Goal: Task Accomplishment & Management: Use online tool/utility

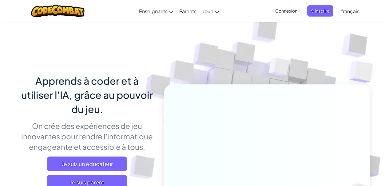
click at [350, 12] on span "français" at bounding box center [350, 11] width 18 height 6
click at [350, 13] on span "français" at bounding box center [350, 11] width 18 height 6
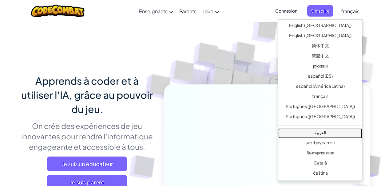
click at [332, 133] on link "العربية" at bounding box center [320, 134] width 84 height 10
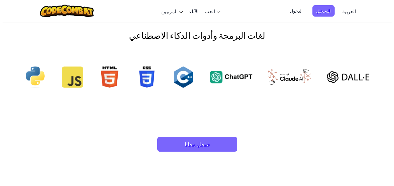
scroll to position [613, 0]
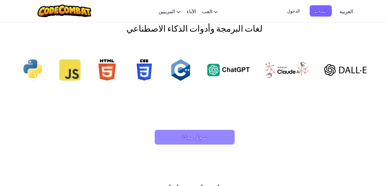
click at [181, 140] on span "سجل مجانا" at bounding box center [195, 137] width 80 height 15
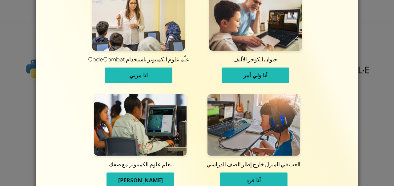
scroll to position [37, 0]
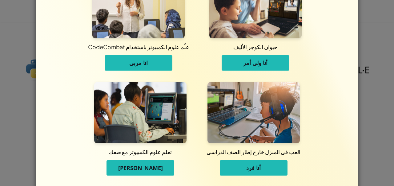
click at [248, 168] on span "أنا فرد" at bounding box center [253, 168] width 14 height 7
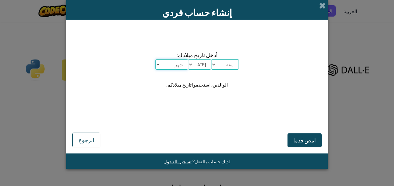
scroll to position [0, 0]
click at [211, 59] on select "سنة 2025 2024 2023 2022 2021 2020 2019 2018 2017 2016 2015 2014 2013 2012 2011 …" at bounding box center [225, 64] width 28 height 10
select select "2000"
click at [211, 59] on select "سنة 2025 2024 2023 2022 2021 2020 2019 2018 2017 2016 2015 2014 2013 2012 2011 …" at bounding box center [225, 64] width 28 height 10
select select "19"
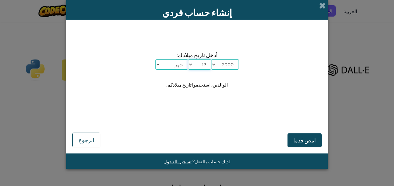
click at [188, 59] on select "اليوم 1 2 3 4 5 6 7 8 9 10 11 12 13 14 15 16 17 18 19 20 21 22 23 24 25 26 27 2…" at bounding box center [199, 64] width 23 height 10
select select "11"
click at [155, 59] on select "شهر يناير فبراير مارس أبريل مايو يونيو يوليو أغسطس سبتمبر أكتوبر نوفمبر ديسمبر" at bounding box center [171, 64] width 33 height 10
click at [302, 143] on span "امض قدما" at bounding box center [304, 140] width 22 height 7
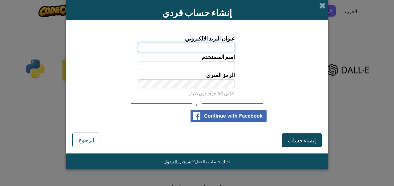
click at [213, 46] on input "عنوان البريد الالكتروني" at bounding box center [186, 47] width 97 height 9
type input "[EMAIL_ADDRESS][DOMAIN_NAME]"
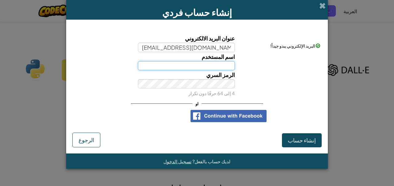
click at [200, 66] on input "اسم المستخدم" at bounding box center [186, 65] width 97 height 9
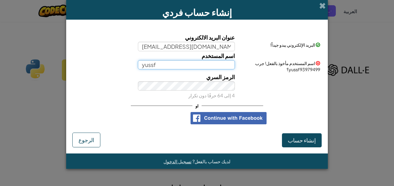
click at [154, 65] on input "yussf" at bounding box center [186, 64] width 97 height 9
type input "yussef"
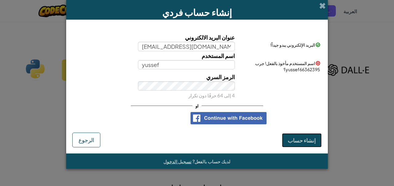
click at [295, 141] on span "إنشاء حساب" at bounding box center [302, 140] width 28 height 7
click at [295, 141] on button "إنشاء حساب" at bounding box center [302, 140] width 40 height 14
click at [297, 144] on button "إنشاء حساب" at bounding box center [302, 140] width 40 height 14
drag, startPoint x: 297, startPoint y: 144, endPoint x: 152, endPoint y: 148, distance: 144.6
click at [152, 148] on form "عنوان البريد الالكتروني elhichamiyoussef25@gmail.com البريد الإلكتروني يبدو جيد…" at bounding box center [196, 87] width 261 height 134
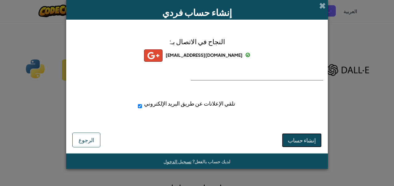
click at [300, 142] on span "إنشاء حساب" at bounding box center [302, 140] width 28 height 7
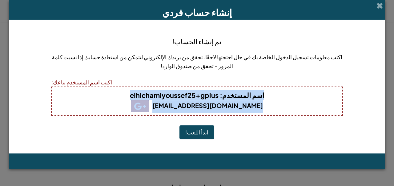
drag, startPoint x: 277, startPoint y: 91, endPoint x: 136, endPoint y: 122, distance: 143.5
click at [136, 122] on div "تم إنشاء الحساب! اكتب معلومات تسجيل الدخول الخاصة بك في حال احتجتها لاحقًا. تحق…" at bounding box center [196, 87] width 291 height 122
copy div "اسم المستخدم : elhichamiyoussef25+gplus elhichamiyoussef25@gmail.com"
click at [64, 89] on div "اسم المستخدم : elhichamiyoussef25+gplus elhichamiyoussef25@gmail.com" at bounding box center [196, 102] width 291 height 30
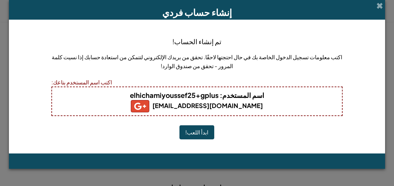
click at [74, 94] on h4 "اسم المستخدم : elhichamiyoussef25+gplus" at bounding box center [196, 95] width 277 height 10
click at [122, 101] on h5 "[EMAIL_ADDRESS][DOMAIN_NAME]" at bounding box center [196, 106] width 277 height 12
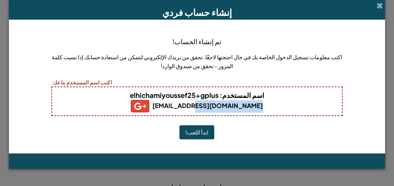
drag, startPoint x: 193, startPoint y: 107, endPoint x: 277, endPoint y: 107, distance: 83.4
click at [277, 107] on h5 "[EMAIL_ADDRESS][DOMAIN_NAME]" at bounding box center [196, 106] width 277 height 12
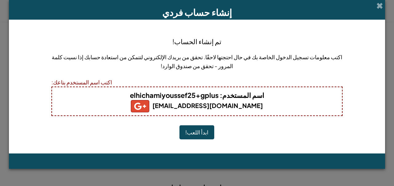
click at [295, 99] on h4 "اسم المستخدم : elhichamiyoussef25+gplus" at bounding box center [196, 95] width 277 height 10
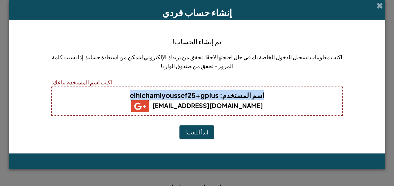
click at [295, 99] on h4 "اسم المستخدم : elhichamiyoussef25+gplus" at bounding box center [196, 95] width 277 height 10
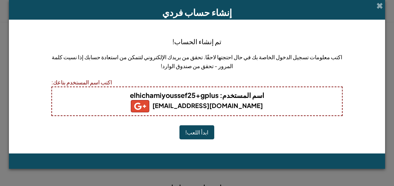
drag, startPoint x: 118, startPoint y: 75, endPoint x: 111, endPoint y: 80, distance: 8.8
click at [111, 80] on div "تم إنشاء الحساب! اكتب معلومات تسجيل الدخول الخاصة بك في حال احتجتها لاحقًا. تحق…" at bounding box center [196, 87] width 291 height 122
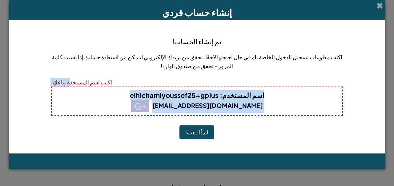
drag, startPoint x: 67, startPoint y: 84, endPoint x: 193, endPoint y: 131, distance: 134.0
click at [193, 131] on div "تم إنشاء الحساب! اكتب معلومات تسجيل الدخول الخاصة بك في حال احتجتها لاحقًا. تحق…" at bounding box center [196, 87] width 291 height 122
click at [193, 131] on button "ابدأ اللعب!" at bounding box center [196, 133] width 35 height 14
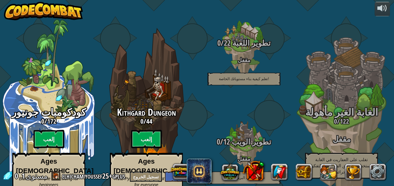
select select "ar"
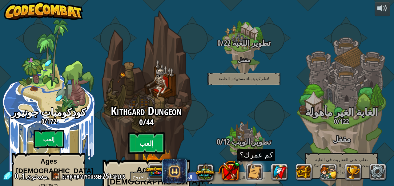
click at [151, 133] on btn "إلعب" at bounding box center [146, 144] width 37 height 22
select select "ar"
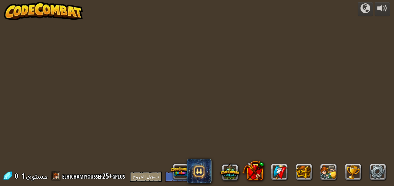
select select "ar"
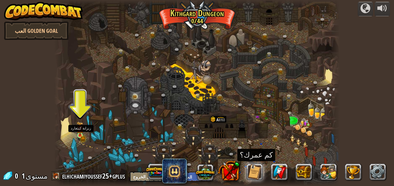
click at [77, 134] on img at bounding box center [80, 129] width 6 height 14
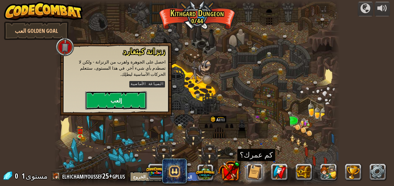
click at [111, 99] on button "إلعب" at bounding box center [116, 100] width 62 height 18
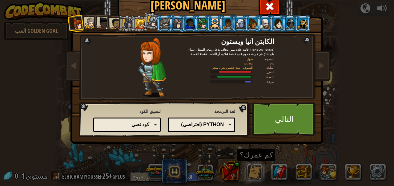
click at [227, 125] on div "Python (افتراضي) JavaScript Lua C++ Java (تجريبي) Python (افتراضي)" at bounding box center [201, 125] width 67 height 14
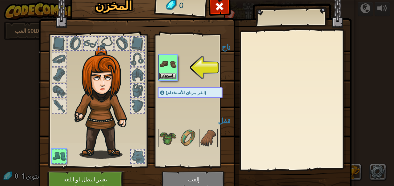
click at [169, 64] on img at bounding box center [167, 64] width 17 height 17
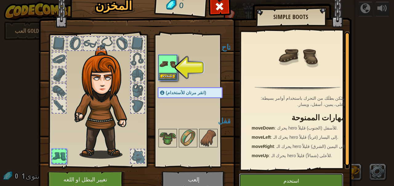
click at [277, 185] on button "استخدم" at bounding box center [291, 181] width 104 height 15
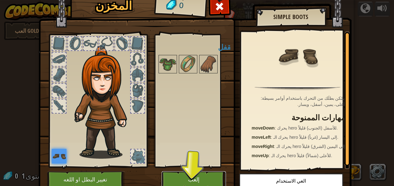
click at [199, 180] on button "إلعب" at bounding box center [193, 180] width 64 height 17
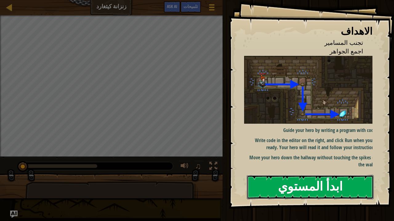
click at [292, 186] on button "ابدأ المستوي" at bounding box center [310, 187] width 127 height 24
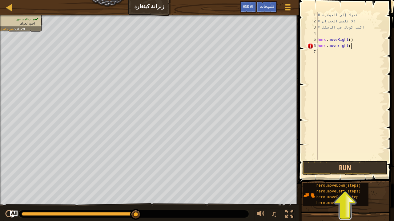
scroll to position [3, 3]
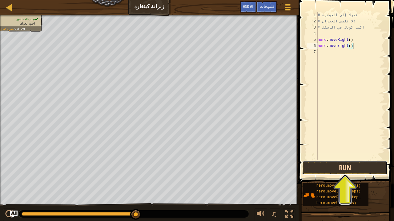
click at [329, 168] on button "Run" at bounding box center [344, 168] width 85 height 14
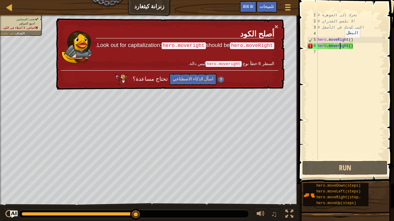
click at [340, 44] on div "# تحرك إلى الجوهرة # لا تلمس الجدران! # اكتب كودك في الأسفل hero . moveRight ( …" at bounding box center [350, 92] width 68 height 160
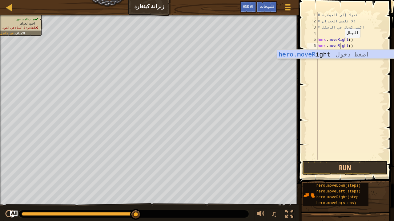
scroll to position [3, 2]
type textarea "hero.moveRight()"
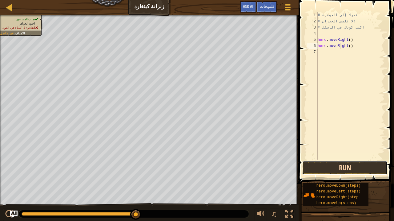
click at [339, 165] on button "Run" at bounding box center [344, 168] width 85 height 14
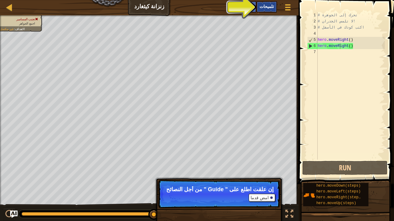
click at [268, 10] on div "تلميحات" at bounding box center [266, 6] width 21 height 11
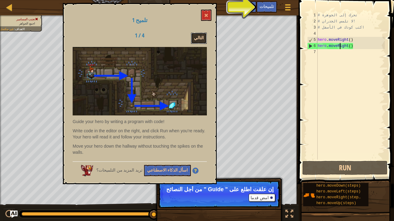
click at [202, 37] on button "التالي" at bounding box center [199, 38] width 16 height 11
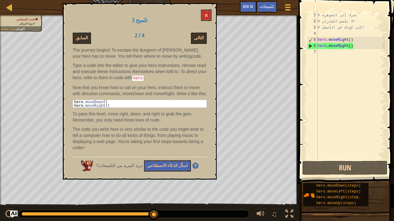
type textarea "hero.moveDown()"
drag, startPoint x: 106, startPoint y: 103, endPoint x: 171, endPoint y: 91, distance: 66.9
click at [171, 91] on div "The journey begins! To escape the dungeon of [PERSON_NAME], your hero has to mo…" at bounding box center [140, 100] width 134 height 107
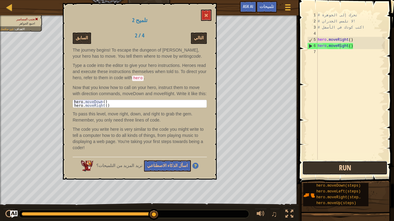
click at [337, 170] on button "Run" at bounding box center [344, 168] width 85 height 14
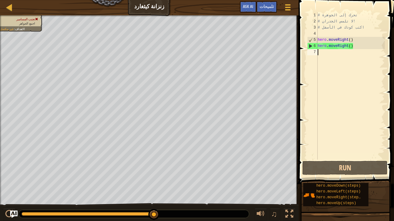
click at [357, 55] on div "# تحرك إلى الجوهرة # لا تلمس الجدران! # اكتب كودك في الأسفل hero . moveRight ( …" at bounding box center [350, 92] width 68 height 160
click at [310, 47] on div "6" at bounding box center [312, 46] width 10 height 6
click at [357, 46] on div "# تحرك إلى الجوهرة # لا تلمس الجدران! # اكتب كودك في الأسفل hero . moveRight ( …" at bounding box center [350, 92] width 68 height 160
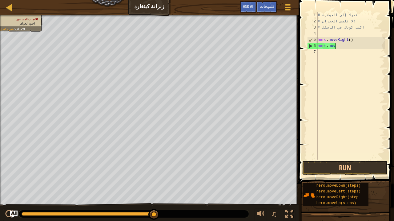
type textarea "h"
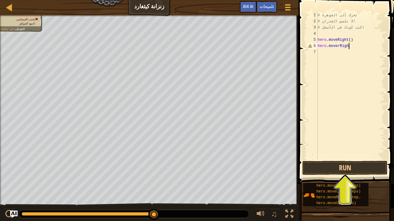
scroll to position [3, 2]
click at [357, 46] on div "# تحرك إلى الجوهرة # لا تلمس الجدران! # اكتب كودك في الأسفل hero . moveRight ( …" at bounding box center [350, 92] width 68 height 160
click at [340, 46] on div "# تحرك إلى الجوهرة # لا تلمس الجدران! # اكتب كودك في الأسفل hero . moveRight ( …" at bounding box center [350, 92] width 68 height 160
type textarea "hero.moveRight()"
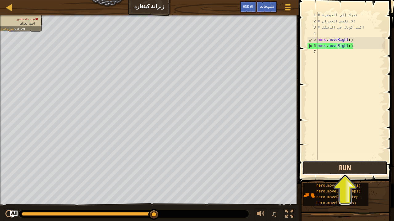
click at [337, 169] on button "Run" at bounding box center [344, 168] width 85 height 14
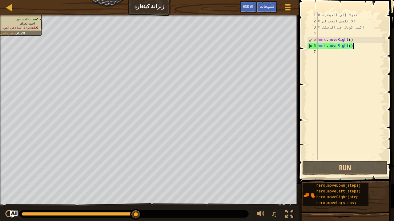
click at [357, 47] on div "# تحرك إلى الجوهرة # لا تلمس الجدران! # اكتب كودك في الأسفل hero . moveRight ( …" at bounding box center [350, 92] width 68 height 160
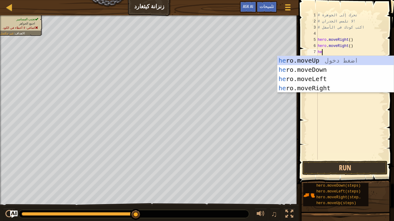
type textarea "he"
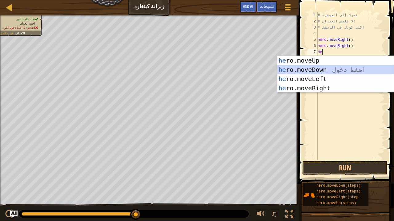
click at [311, 71] on div "he ro.moveUp اضغط دخول he ro.moveDown اضغط دخول he ro.moveLeft اضغط دخول he ro.…" at bounding box center [335, 83] width 116 height 55
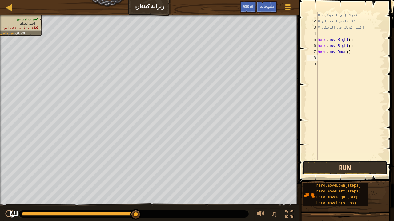
click at [321, 168] on button "Run" at bounding box center [344, 168] width 85 height 14
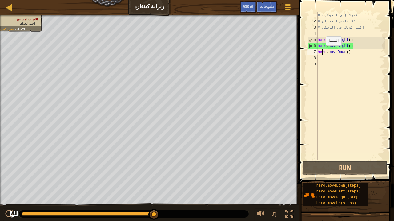
click at [321, 52] on div "# تحرك إلى الجوهرة # لا تلمس الجدران! # اكتب كودك في الأسفل hero . moveRight ( …" at bounding box center [350, 92] width 68 height 160
click at [352, 51] on div "# تحرك إلى الجوهرة # لا تلمس الجدران! # اكتب كودك في الأسفل hero . moveRight ( …" at bounding box center [350, 92] width 68 height 160
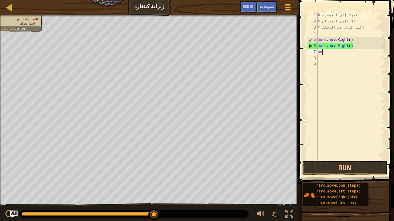
type textarea "h"
type textarea "hero.moveRight()"
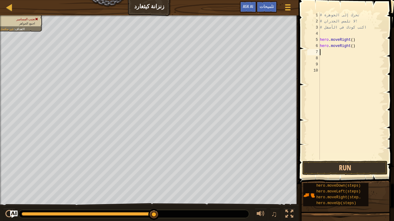
type textarea "h"
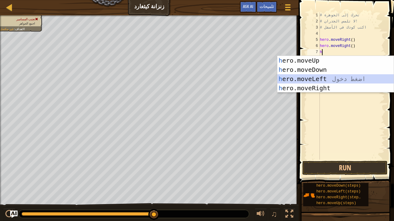
click at [327, 79] on div "h ero.moveUp اضغط دخول h ero.moveDown اضغط دخول h ero.moveLeft اضغط دخول h ero.…" at bounding box center [335, 83] width 116 height 55
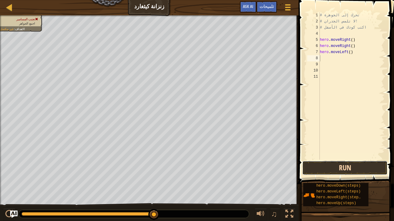
click at [319, 167] on button "Run" at bounding box center [344, 168] width 85 height 14
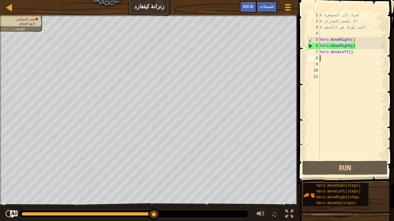
type textarea "hero.moveLeft()"
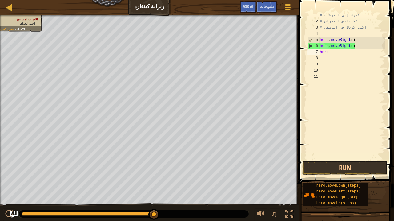
type textarea "h"
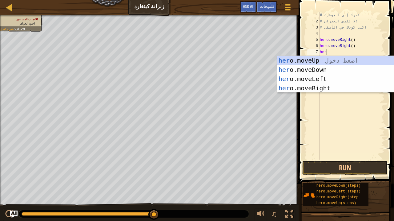
scroll to position [3, 0]
type textarea "hero"
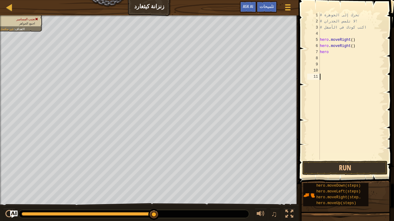
click at [326, 94] on div "# تحرك إلى الجوهرة # لا تلمس الجدران! # اكتب كودك في الأسفل hero . moveRight ( …" at bounding box center [351, 92] width 66 height 160
click at [333, 52] on div "# تحرك إلى الجوهرة # لا تلمس الجدران! # اكتب كودك في الأسفل hero . moveRight ( …" at bounding box center [351, 92] width 66 height 160
type textarea "hero."
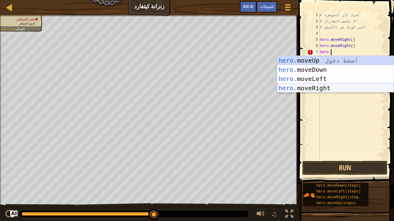
click at [320, 90] on div "hero. moveUp اضغط دخول hero. moveDown اضغط دخول hero. moveLeft اضغط دخول hero. …" at bounding box center [335, 83] width 116 height 55
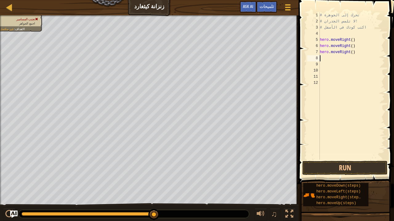
scroll to position [3, 0]
click at [333, 172] on button "Run" at bounding box center [344, 168] width 85 height 14
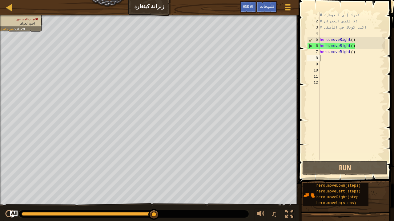
click at [359, 55] on div "# تحرك إلى الجوهرة # لا تلمس الجدران! # اكتب كودك في الأسفل hero . moveRight ( …" at bounding box center [351, 92] width 66 height 160
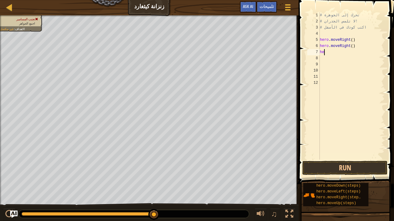
type textarea "her"
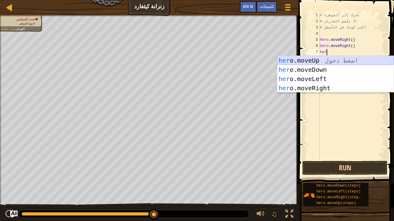
click at [328, 62] on div "her o.moveUp اضغط دخول her o.moveDown اضغط دخول her o.moveLeft اضغط دخول her o.…" at bounding box center [335, 83] width 116 height 55
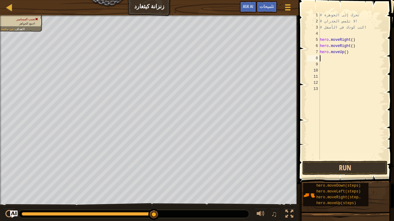
scroll to position [3, 0]
click at [331, 168] on button "Run" at bounding box center [344, 168] width 85 height 14
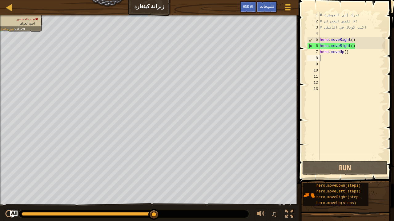
click at [353, 51] on div "# تحرك إلى الجوهرة # لا تلمس الجدران! # اكتب كودك في الأسفل hero . moveRight ( …" at bounding box center [351, 92] width 66 height 160
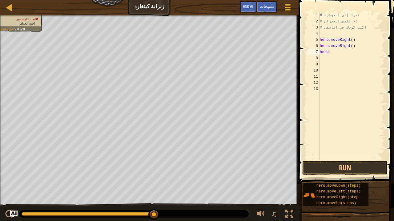
scroll to position [3, 0]
type textarea "h"
type textarea "hero."
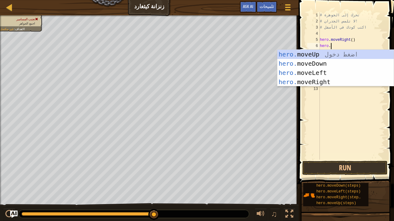
scroll to position [3, 1]
click at [335, 58] on div "hero. moveUp اضغط دخول hero. moveDown اضغط دخول hero. moveLeft اضغط دخول hero. …" at bounding box center [335, 77] width 116 height 55
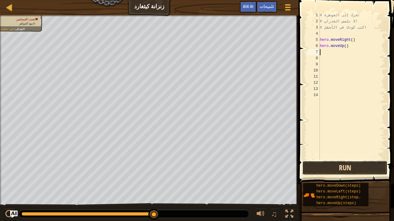
click at [323, 172] on button "Run" at bounding box center [344, 168] width 85 height 14
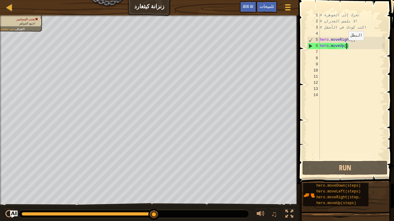
click at [345, 46] on div "# تحرك إلى الجوهرة # لا تلمس الجدران! # اكتب كودك في الأسفل hero . moveRight ( …" at bounding box center [351, 92] width 66 height 160
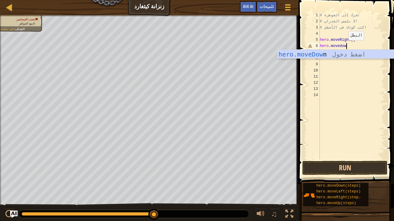
scroll to position [3, 2]
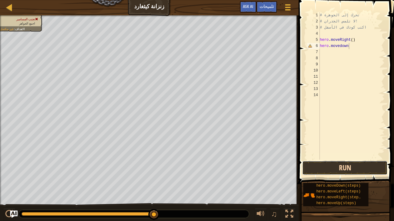
click at [332, 168] on button "Run" at bounding box center [344, 168] width 85 height 14
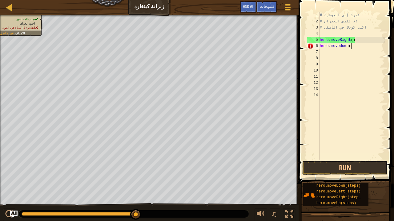
scroll to position [3, 2]
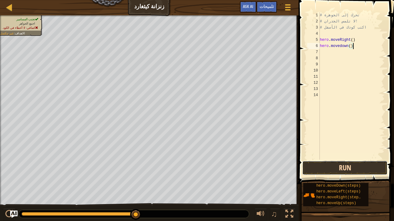
click at [350, 169] on button "Run" at bounding box center [344, 168] width 85 height 14
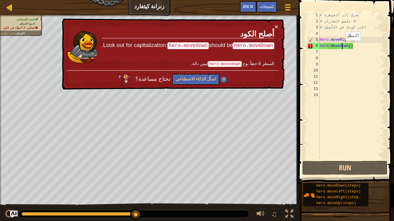
click at [342, 47] on div "# تحرك إلى الجوهرة # لا تلمس الجدران! # اكتب كودك في الأسفل hero . moveRight ( …" at bounding box center [351, 92] width 66 height 160
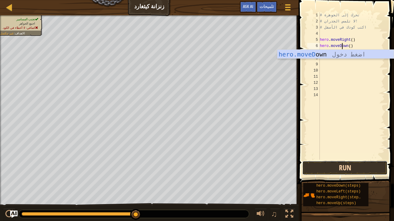
click at [344, 173] on button "Run" at bounding box center [344, 168] width 85 height 14
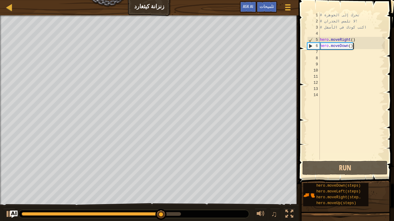
click at [359, 49] on div "# تحرك إلى الجوهرة # لا تلمس الجدران! # اكتب كودك في الأسفل hero . moveRight ( …" at bounding box center [351, 92] width 66 height 160
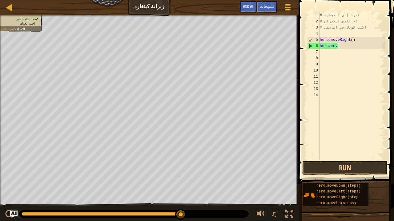
scroll to position [3, 0]
type textarea "h"
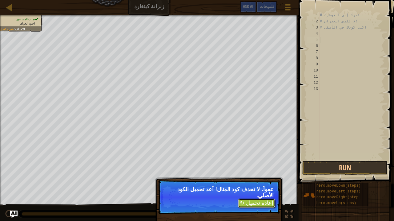
click at [257, 186] on button "↻ إعادة تحميل" at bounding box center [256, 203] width 37 height 9
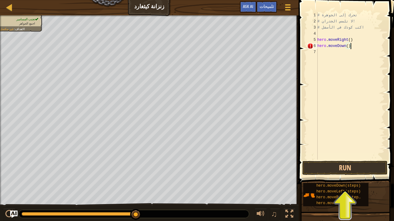
scroll to position [3, 2]
type textarea "hero.moveDown()"
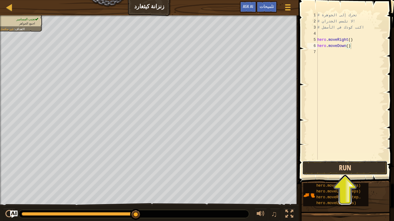
click at [329, 167] on button "Run" at bounding box center [344, 168] width 85 height 14
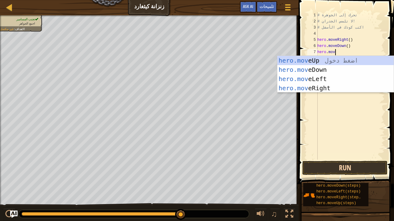
scroll to position [3, 1]
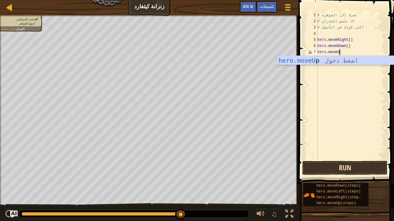
type textarea "hero.moveUp"
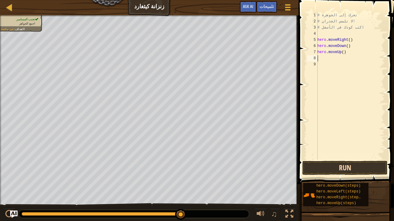
scroll to position [3, 0]
click at [339, 169] on button "Run" at bounding box center [344, 168] width 85 height 14
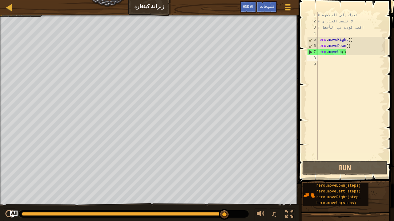
click at [356, 57] on div "# تحرك إلى الجوهرة # لا تلمس الجدران! # اكتب كودك في الأسفل hero . moveRight ( …" at bounding box center [350, 92] width 69 height 160
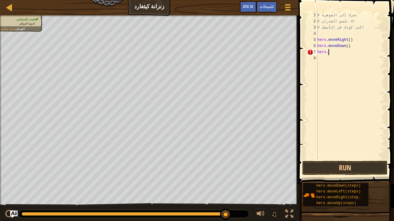
type textarea "hero.L"
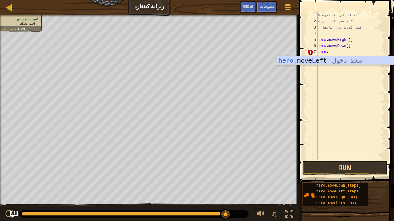
scroll to position [3, 1]
click at [348, 63] on div "hero. move L eft اضغط دخول" at bounding box center [335, 70] width 116 height 28
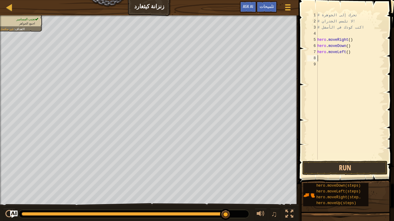
scroll to position [3, 0]
click at [340, 169] on button "Run" at bounding box center [344, 168] width 85 height 14
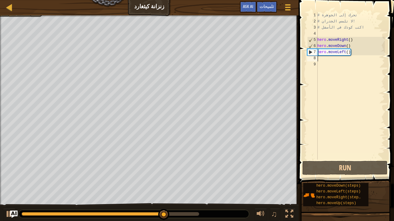
click at [352, 52] on div "# تحرك إلى الجوهرة # لا تلمس الجدران! # اكتب كودك في الأسفل hero . moveRight ( …" at bounding box center [350, 92] width 69 height 160
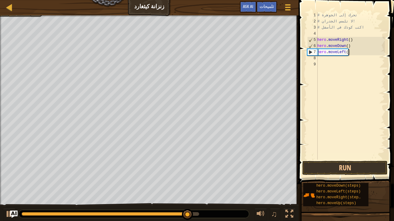
type textarea "h"
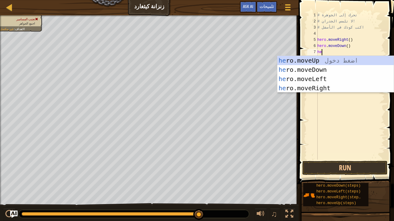
type textarea "her"
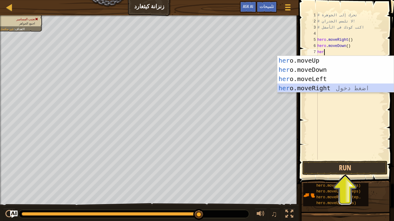
click at [321, 90] on div "her o.moveUp اضغط دخول her o.moveDown اضغط دخول her o.moveLeft اضغط دخول her o.…" at bounding box center [335, 83] width 116 height 55
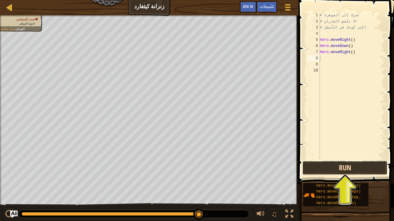
click at [329, 172] on button "Run" at bounding box center [344, 168] width 85 height 14
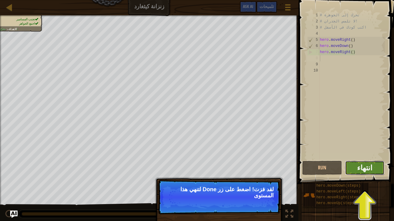
click at [363, 168] on span "انتهاء" at bounding box center [364, 168] width 15 height 10
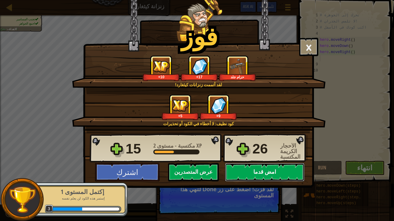
click at [269, 173] on button "امض قدما" at bounding box center [264, 172] width 79 height 18
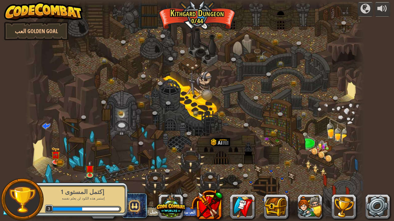
select select "ar"
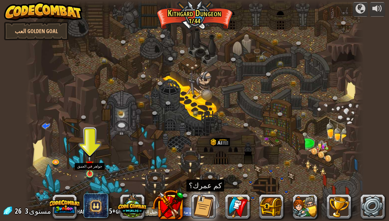
click at [90, 174] on img at bounding box center [90, 165] width 8 height 19
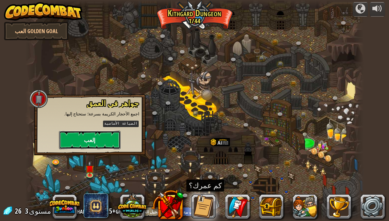
click at [95, 142] on button "إلعب" at bounding box center [90, 140] width 62 height 18
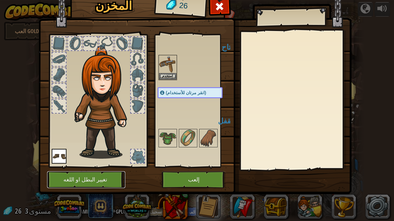
click at [82, 179] on button "تغيير البطل او اللغه" at bounding box center [86, 180] width 78 height 17
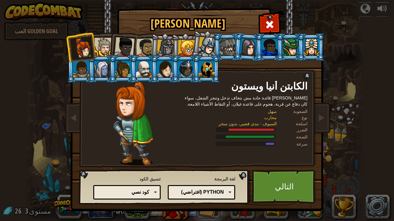
click at [168, 48] on div at bounding box center [166, 49] width 18 height 18
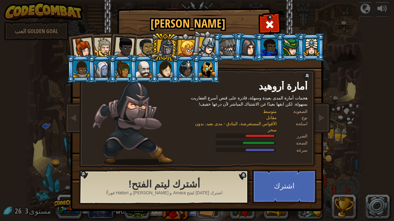
click at [102, 67] on div at bounding box center [102, 69] width 16 height 17
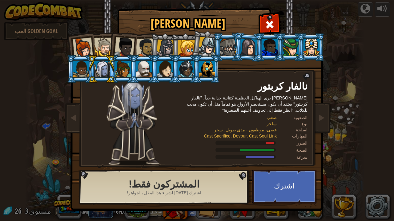
click at [123, 70] on div at bounding box center [123, 69] width 16 height 17
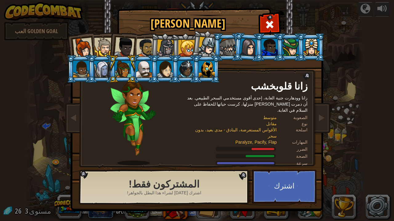
click at [144, 70] on div at bounding box center [144, 69] width 16 height 17
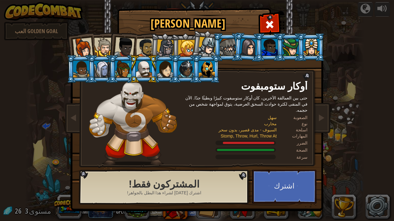
click at [165, 72] on div at bounding box center [165, 69] width 16 height 17
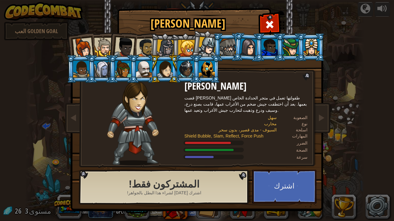
drag, startPoint x: 165, startPoint y: 72, endPoint x: 189, endPoint y: 71, distance: 24.6
click at [189, 33] on ol at bounding box center [197, 33] width 254 height 0
click at [189, 71] on div at bounding box center [186, 69] width 16 height 17
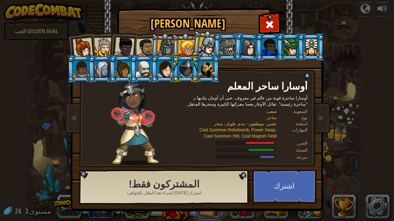
click at [208, 68] on div at bounding box center [207, 69] width 16 height 17
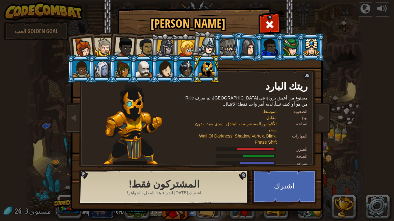
click at [207, 51] on div at bounding box center [207, 46] width 18 height 18
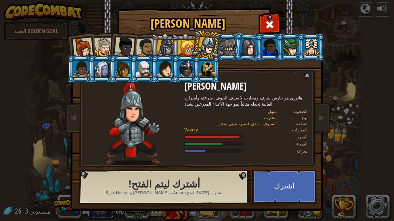
click at [187, 49] on div at bounding box center [186, 48] width 17 height 17
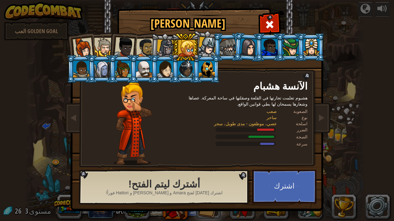
click at [164, 47] on div at bounding box center [166, 49] width 18 height 18
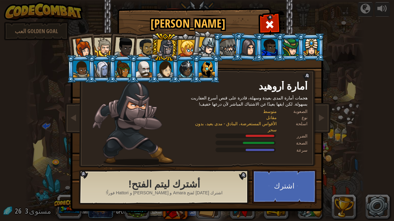
click at [144, 46] on div at bounding box center [145, 47] width 19 height 19
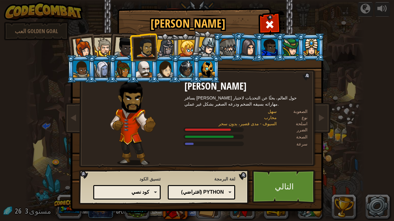
click at [122, 43] on div at bounding box center [124, 47] width 20 height 20
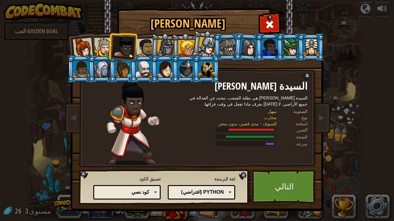
click at [105, 42] on div at bounding box center [103, 47] width 19 height 19
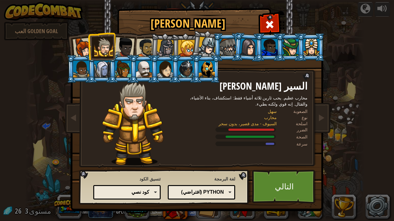
click at [84, 43] on div at bounding box center [83, 48] width 20 height 20
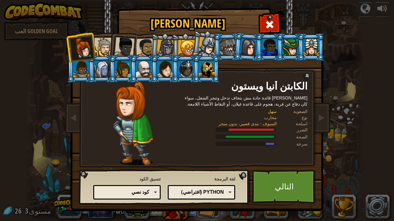
click at [145, 46] on div at bounding box center [145, 47] width 19 height 19
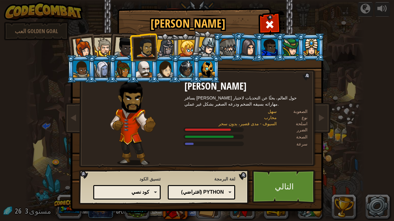
click at [205, 47] on div at bounding box center [207, 46] width 18 height 18
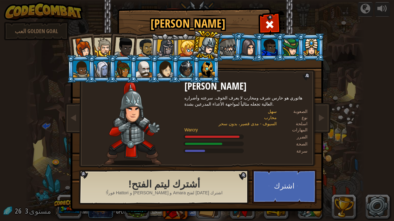
click at [192, 47] on li at bounding box center [206, 45] width 30 height 31
click at [188, 46] on div at bounding box center [186, 48] width 17 height 17
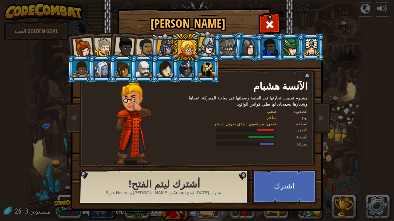
click at [145, 47] on div at bounding box center [145, 47] width 19 height 19
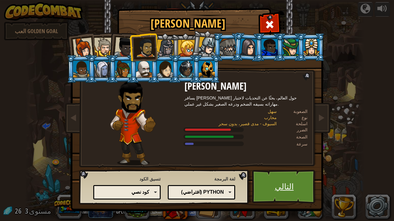
click at [278, 186] on link "التالي" at bounding box center [284, 187] width 64 height 34
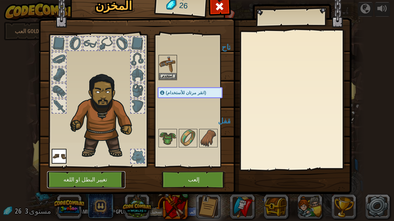
click at [99, 178] on button "تغيير البطل او اللغه" at bounding box center [86, 180] width 78 height 17
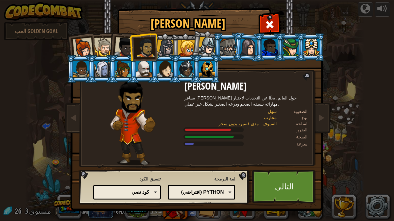
click at [135, 186] on div "كود نصي" at bounding box center [125, 192] width 47 height 7
click at [126, 181] on div "تنسيق الكود كود نصي الكتل والكود الكتل بلوكات (أيقونات) كود نصي الكتل - سحب وإف…" at bounding box center [126, 188] width 67 height 27
click at [276, 186] on link "التالي" at bounding box center [284, 187] width 64 height 34
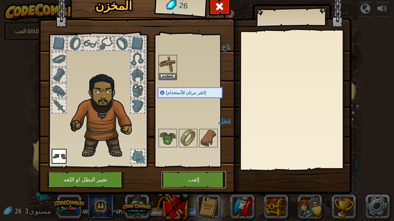
click at [190, 177] on button "إلعب" at bounding box center [193, 180] width 64 height 17
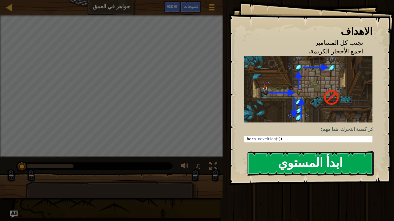
click at [296, 163] on button "ابدأ المستوي" at bounding box center [310, 164] width 127 height 24
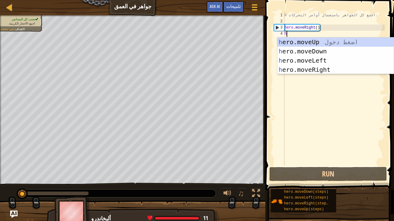
scroll to position [3, 0]
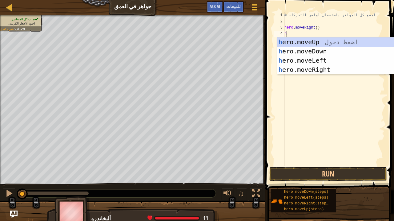
type textarea "he"
click at [313, 41] on div "he ro.moveUp اضغط دخول he ro.moveDown اضغط دخول he ro.moveLeft اضغط دخول he ro.…" at bounding box center [335, 65] width 116 height 55
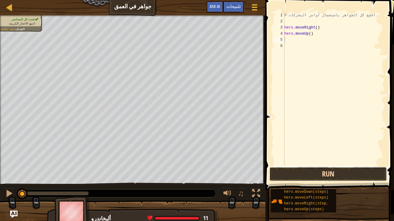
click at [298, 177] on button "Run" at bounding box center [328, 174] width 118 height 14
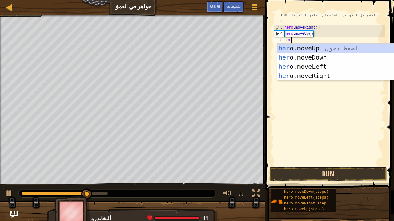
scroll to position [3, 0]
type textarea "hero"
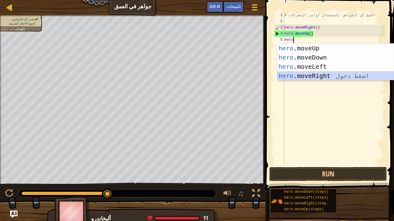
click at [310, 76] on div "hero .moveUp اضغط دخول hero .moveDown اضغط دخول hero .moveLeft اضغط دخول hero .…" at bounding box center [335, 71] width 116 height 55
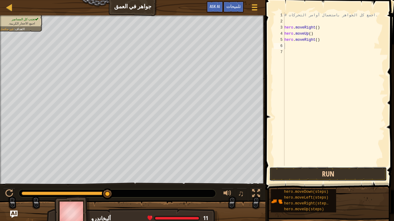
click at [326, 175] on button "Run" at bounding box center [328, 174] width 118 height 14
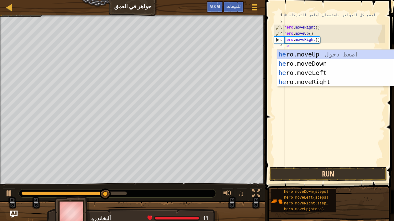
scroll to position [3, 0]
type textarea "hero"
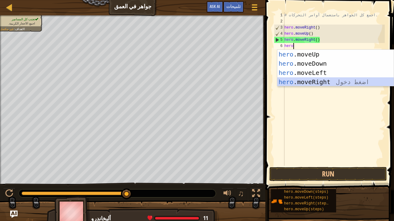
click at [313, 82] on div "hero .moveUp اضغط دخول hero .moveDown اضغط دخول hero .moveLeft اضغط دخول hero .…" at bounding box center [335, 77] width 116 height 55
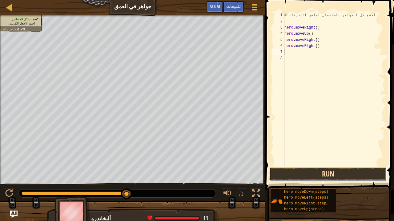
click at [329, 177] on button "Run" at bounding box center [328, 174] width 118 height 14
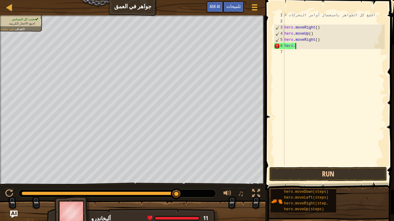
type textarea "hero.m"
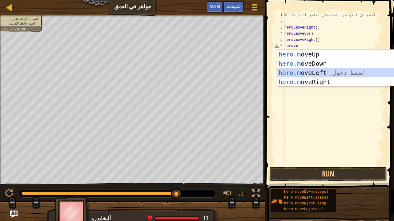
click at [313, 75] on div "hero.m oveUp اضغط دخول hero.m oveDown اضغط دخول hero.m oveLeft اضغط دخول hero.m…" at bounding box center [335, 77] width 116 height 55
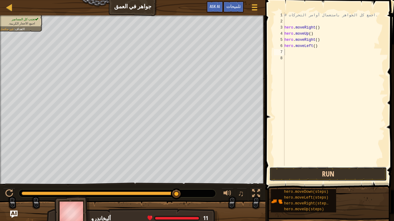
click at [321, 172] on button "Run" at bounding box center [328, 174] width 118 height 14
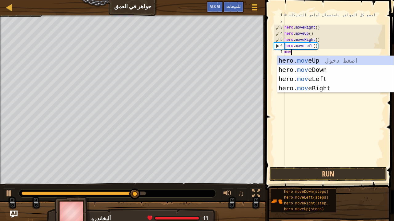
scroll to position [3, 0]
type textarea "move"
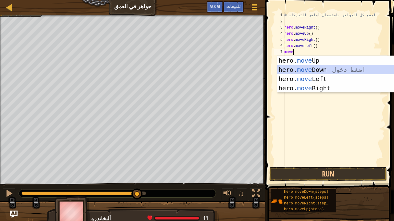
click at [311, 72] on div "hero. move Up اضغط دخول hero. move Down اضغط دخول hero. move Left اضغط دخول her…" at bounding box center [335, 83] width 116 height 55
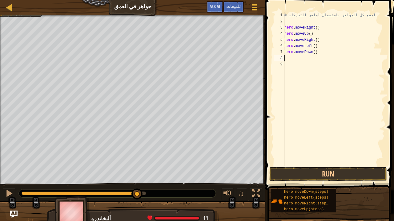
scroll to position [3, 0]
click at [320, 175] on button "Run" at bounding box center [328, 174] width 118 height 14
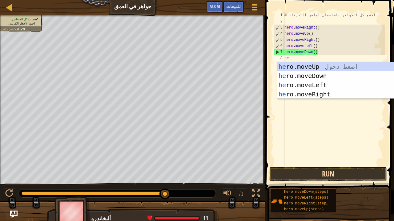
type textarea "her"
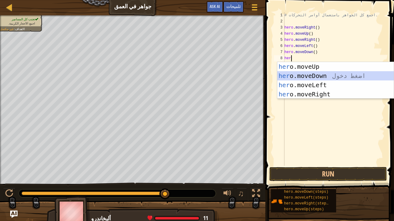
click at [318, 77] on div "her o.moveUp اضغط دخول her o.moveDown اضغط دخول her o.moveLeft اضغط دخول her o.…" at bounding box center [335, 89] width 116 height 55
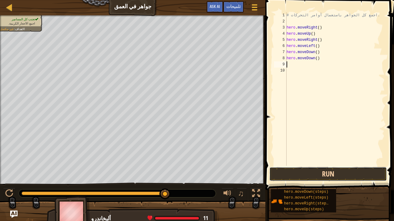
click at [314, 175] on button "Run" at bounding box center [328, 174] width 118 height 14
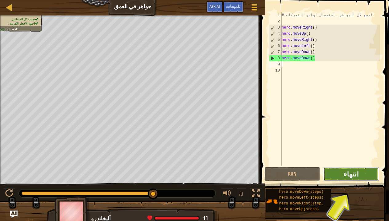
click at [365, 179] on button "انتهاء" at bounding box center [351, 174] width 56 height 14
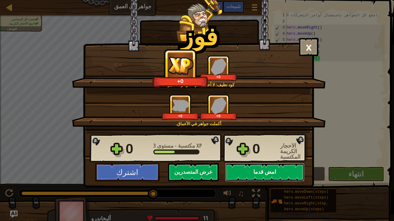
click at [264, 175] on button "امض قدما" at bounding box center [264, 172] width 79 height 18
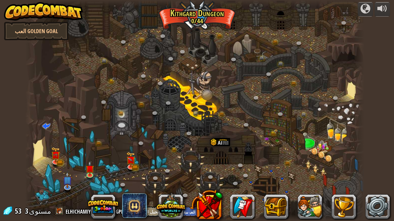
select select "ar"
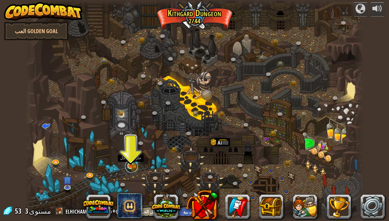
click at [131, 168] on link at bounding box center [131, 167] width 12 height 12
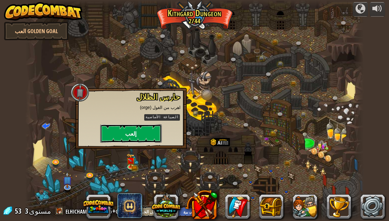
click at [146, 131] on button "إلعب" at bounding box center [131, 134] width 62 height 18
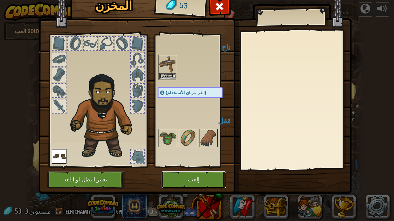
click at [187, 181] on button "إلعب" at bounding box center [193, 180] width 64 height 17
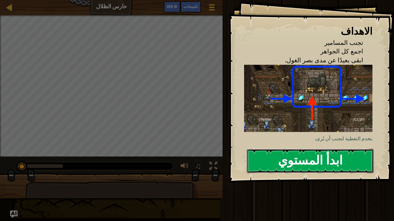
click at [285, 160] on button "ابدأ المستوي" at bounding box center [310, 161] width 127 height 24
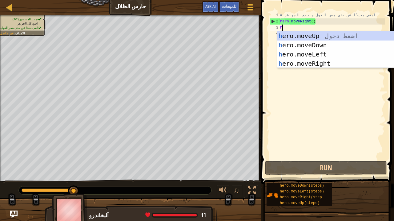
scroll to position [3, 0]
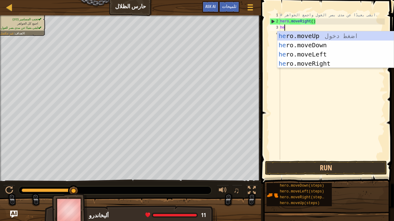
type textarea "her"
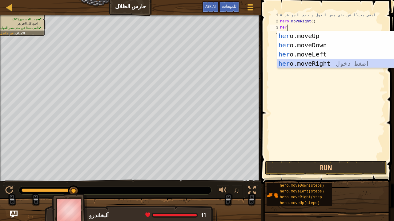
click at [315, 64] on div "her o.moveUp اضغط دخول her o.moveDown اضغط دخول her o.moveLeft اضغط دخول her o.…" at bounding box center [335, 58] width 116 height 55
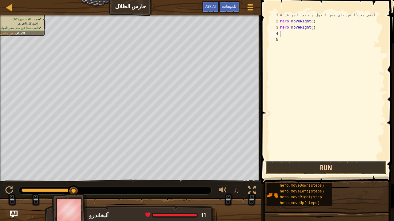
click at [326, 169] on button "Run" at bounding box center [326, 168] width 122 height 14
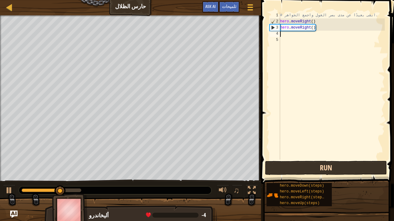
type textarea "h"
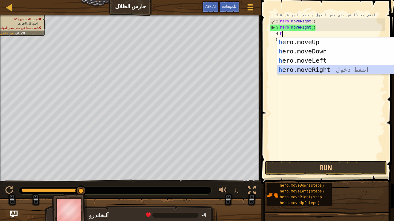
click at [312, 70] on div "h ero.moveUp اضغط دخول h ero.moveDown اضغط دخول h ero.moveLeft اضغط دخول h ero.…" at bounding box center [335, 65] width 116 height 55
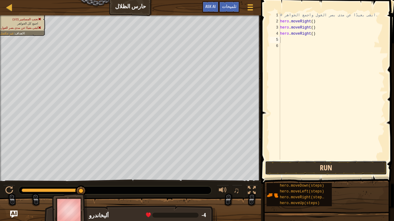
click at [314, 166] on button "Run" at bounding box center [326, 168] width 122 height 14
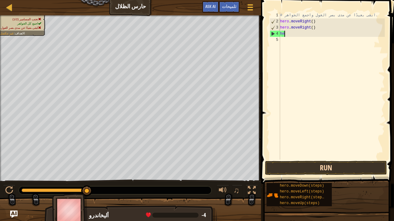
type textarea "h"
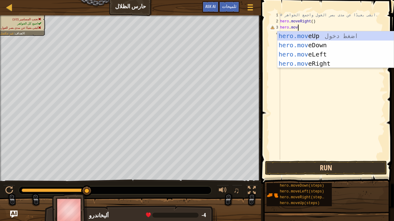
type textarea "hero.move"
click at [308, 38] on div "hero.move Up اضغط دخول hero.move Down اضغط دخول hero.move Left اضغط دخول hero.m…" at bounding box center [335, 58] width 116 height 55
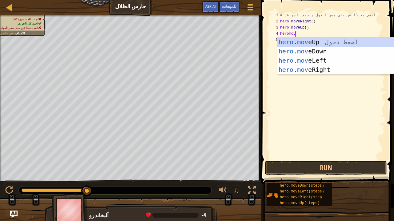
scroll to position [3, 1]
type textarea "heromove"
click at [310, 71] on div "hero . move Up اضغط دخول hero . move Down اضغط دخول hero . move Left اضغط دخول …" at bounding box center [335, 65] width 116 height 55
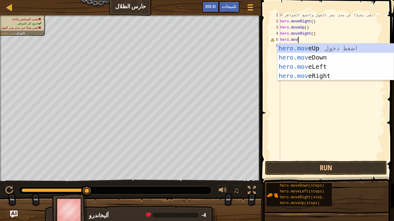
type textarea "hero.move"
click at [309, 56] on div "hero.move Up اضغط دخول hero.move Down اضغط دخول hero.move Left اضغط دخول hero.m…" at bounding box center [335, 71] width 116 height 55
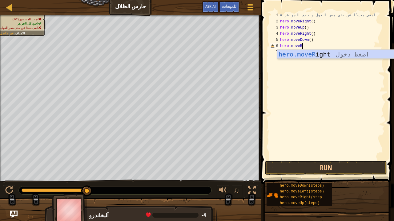
type textarea "hero.moveR"
click at [309, 56] on div "hero.moveR ight اضغط دخول" at bounding box center [335, 64] width 116 height 28
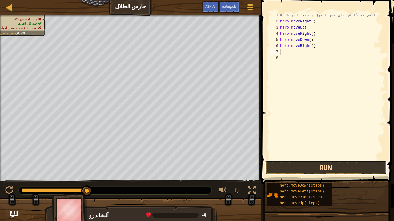
click at [316, 169] on button "Run" at bounding box center [326, 168] width 122 height 14
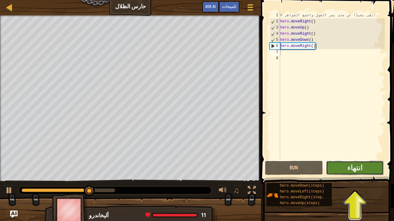
click at [359, 174] on button "انتهاء" at bounding box center [355, 168] width 58 height 14
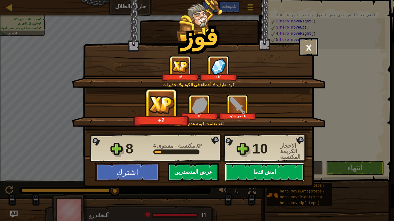
click at [265, 175] on button "امض قدما" at bounding box center [264, 172] width 79 height 18
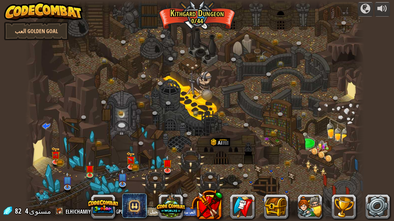
select select "ar"
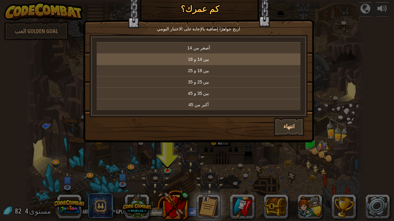
click at [219, 61] on p "بين 14 و 18" at bounding box center [198, 59] width 199 height 6
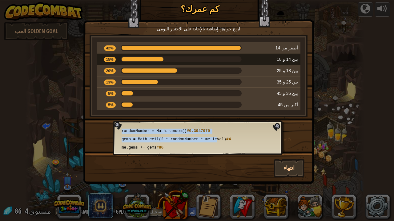
drag, startPoint x: 217, startPoint y: 142, endPoint x: 151, endPoint y: 125, distance: 68.3
click at [151, 125] on div "randomNumber = Math.random() #0.3947979 gems = Math.ceil(2 * randomNumber * me.…" at bounding box center [199, 138] width 172 height 35
click at [126, 124] on div "randomNumber = Math.random() #0.3947979 gems = Math.ceil(2 * randomNumber * me.…" at bounding box center [199, 138] width 172 height 35
drag, startPoint x: 113, startPoint y: 127, endPoint x: 181, endPoint y: 152, distance: 73.1
click at [181, 152] on div "randomNumber = Math.random() #0.3947979 gems = Math.ceil(2 * randomNumber * me.…" at bounding box center [199, 138] width 172 height 35
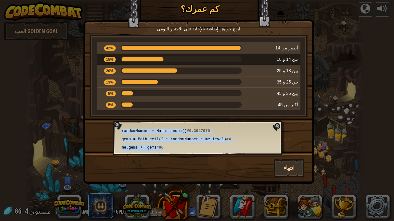
copy div "randomNumber = Math.random() #0.3947979 gems = Math.ceil(2 * randomNumber * me.…"
click at [285, 169] on button "انتهاء" at bounding box center [288, 168] width 31 height 18
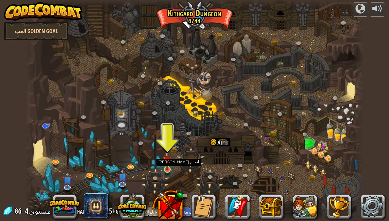
click at [168, 170] on div at bounding box center [167, 169] width 7 height 7
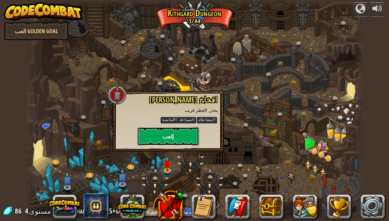
click at [171, 140] on button "إلعب" at bounding box center [168, 136] width 62 height 18
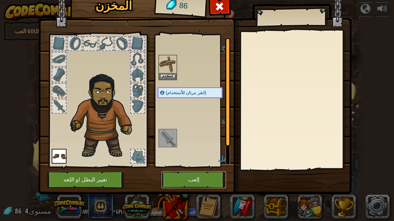
click at [179, 179] on button "إلعب" at bounding box center [193, 180] width 64 height 17
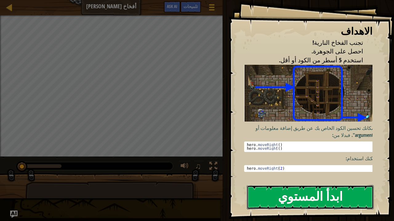
click at [270, 186] on button "ابدأ المستوي" at bounding box center [310, 197] width 127 height 24
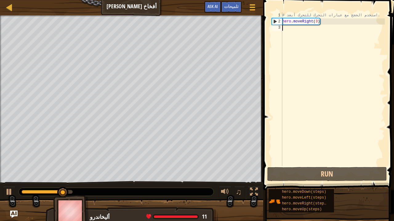
paste textarea "me.gems += gems #86"
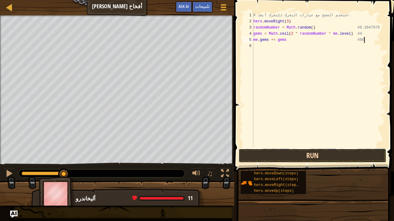
click at [319, 153] on button "Run" at bounding box center [312, 156] width 148 height 14
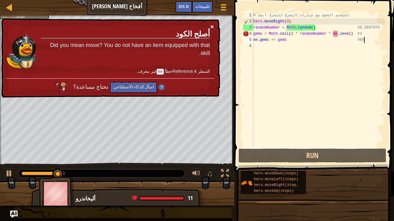
click at [213, 28] on button "×" at bounding box center [212, 26] width 4 height 6
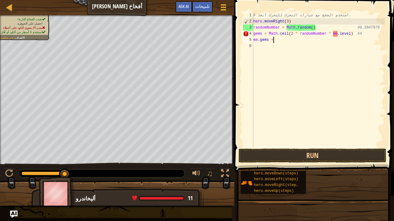
type textarea "m"
type textarea "g"
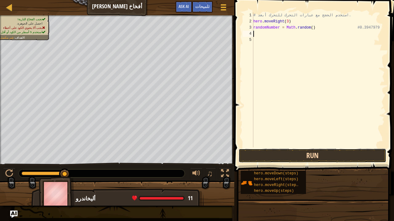
click at [305, 159] on button "Run" at bounding box center [312, 156] width 148 height 14
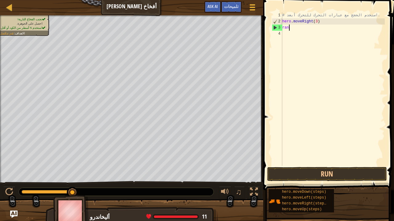
type textarea "r"
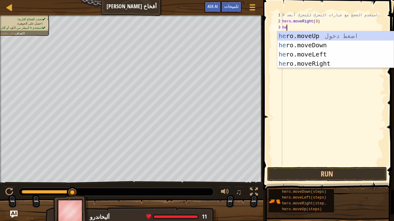
type textarea "her"
click at [317, 37] on div "her o.moveUp اضغط دخول her o.moveDown اضغط دخول her o.moveLeft اضغط دخول her o.…" at bounding box center [335, 58] width 116 height 55
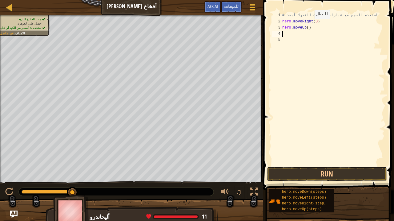
click at [309, 25] on div "# استخدم الحجج مع عبارات التحرك للتحرك أبعد. hero . moveRight ( 3 ) hero . move…" at bounding box center [333, 95] width 104 height 166
type textarea "hero.moveUp(2)"
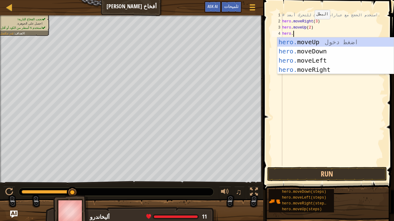
scroll to position [3, 1]
type textarea "hero.move"
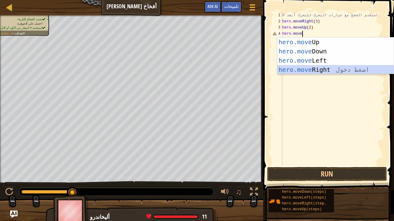
click at [311, 70] on div "hero.move Up اضغط دخول hero.move Down اضغط دخول hero.move Left اضغط دخول hero.m…" at bounding box center [335, 65] width 116 height 55
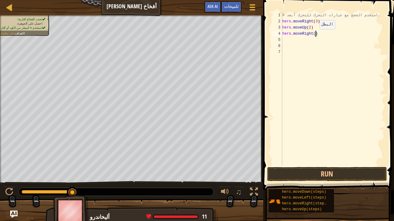
click at [314, 35] on div "# استخدم الحجج مع عبارات التحرك للتحرك أبعد. hero . moveRight ( 3 ) hero . move…" at bounding box center [333, 95] width 104 height 166
click at [325, 176] on button "Run" at bounding box center [327, 174] width 120 height 14
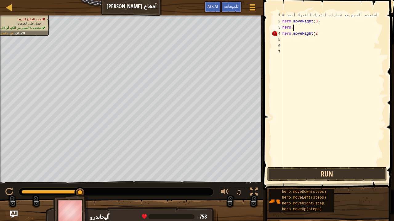
scroll to position [3, 1]
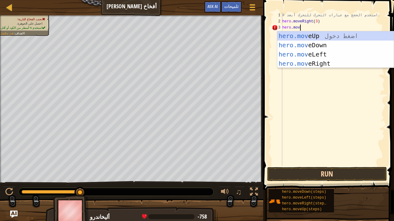
type textarea "hero.move"
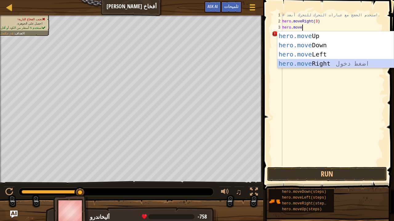
click at [305, 66] on div "hero.move Up اضغط دخول hero.move Down اضغط دخول hero.move Left اضغط دخول hero.m…" at bounding box center [335, 58] width 116 height 55
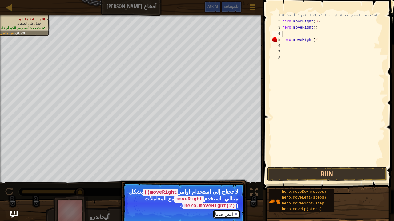
click at [226, 186] on button "امض قدما" at bounding box center [226, 215] width 26 height 8
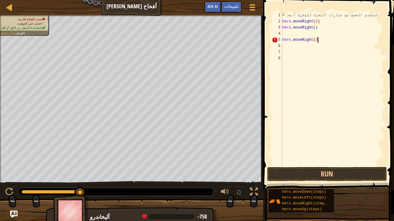
click at [321, 39] on div "# استخدم الحجج مع عبارات التحرك للتحرك أبعد. hero . moveRight ( 3 ) hero . move…" at bounding box center [333, 95] width 104 height 166
type textarea "h"
type textarea "hero.moveR"
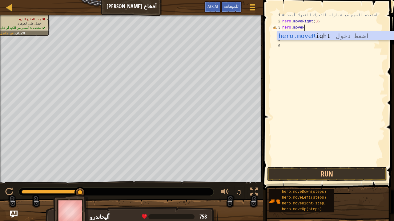
click at [321, 39] on div "hero.moveR ight اضغط دخول" at bounding box center [335, 45] width 116 height 28
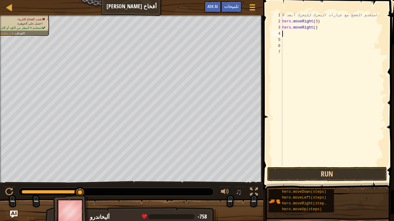
click at [317, 28] on div "# استخدم الحجج مع عبارات التحرك للتحرك أبعد. hero . moveRight ( 3 ) hero . move…" at bounding box center [333, 95] width 104 height 166
click at [316, 29] on div "# استخدم الحجج مع عبارات التحرك للتحرك أبعد. hero . moveRight ( 3 ) hero . move…" at bounding box center [333, 95] width 104 height 166
type textarea "hero.moveRight(3)"
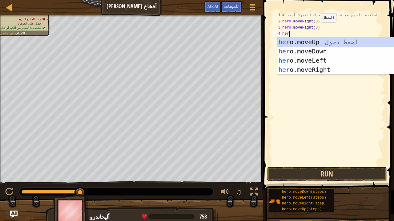
type textarea "hero"
click at [313, 51] on div "hero .moveUp اضغط دخول hero .moveDown اضغط دخول hero .moveLeft اضغط دخول hero .…" at bounding box center [335, 65] width 116 height 55
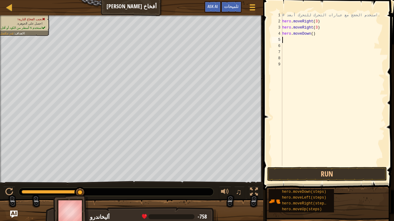
scroll to position [3, 0]
click at [313, 34] on div "# استخدم الحجج مع عبارات التحرك للتحرك أبعد. hero . moveRight ( 3 ) hero . move…" at bounding box center [333, 95] width 104 height 166
type textarea "hero.moveDown(2)"
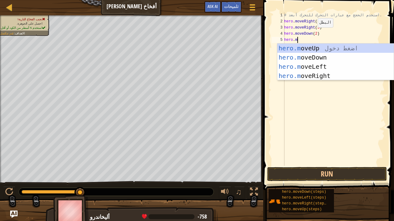
scroll to position [3, 1]
type textarea "hero.moveR"
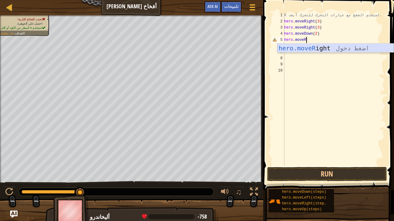
click at [329, 50] on div "hero.moveR ight اضغط دخول" at bounding box center [335, 58] width 116 height 28
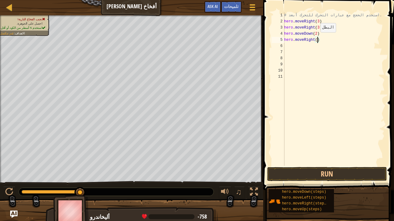
click at [317, 38] on div "# استخدم الحجج مع عبارات التحرك للتحرك أبعد. hero . moveRight ( 3 ) hero . move…" at bounding box center [334, 95] width 102 height 166
type textarea "hero.moveRight(3)"
click at [328, 179] on button "Run" at bounding box center [327, 174] width 120 height 14
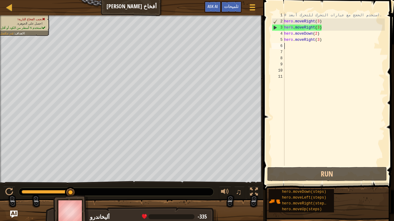
click at [323, 44] on div "# استخدم الحجج مع عبارات التحرك للتحرك أبعد. hero . moveRight ( 3 ) hero . move…" at bounding box center [334, 95] width 102 height 166
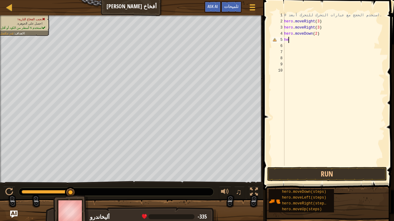
type textarea "h"
type textarea "hero.moveD"
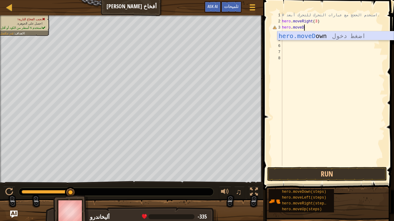
click at [332, 35] on div "hero.moveD own اضغط دخول" at bounding box center [335, 45] width 116 height 28
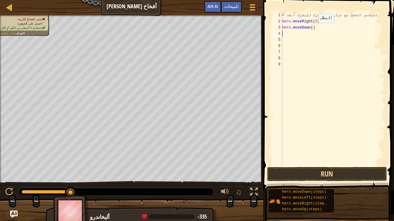
click at [313, 29] on div "# استخدم الحجج مع عبارات التحرك للتحرك أبعد. hero . moveRight ( 3 ) hero . move…" at bounding box center [333, 95] width 104 height 166
click at [324, 30] on div "# استخدم الحجج مع عبارات التحرك للتحرك أبعد. hero . moveRight ( 3 ) hero . move…" at bounding box center [333, 95] width 104 height 166
click at [326, 170] on button "Run" at bounding box center [327, 174] width 120 height 14
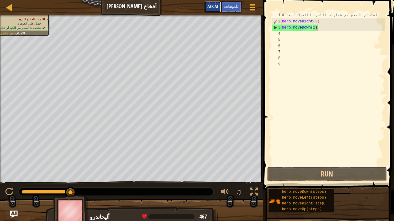
click at [212, 8] on span "Ask AI" at bounding box center [212, 6] width 10 height 6
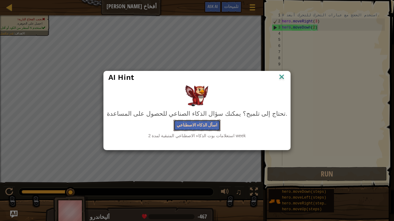
click at [205, 127] on button "اسأل الذكاء الاصطناعي" at bounding box center [196, 125] width 47 height 11
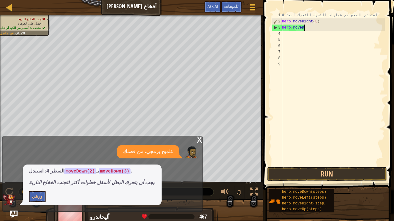
scroll to position [3, 1]
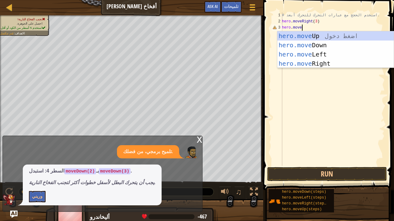
type textarea "hero.moveR"
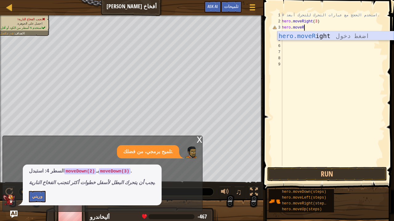
click at [320, 38] on div "hero.moveR ight اضغط دخول" at bounding box center [335, 45] width 116 height 28
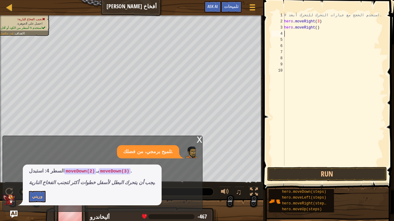
scroll to position [3, 0]
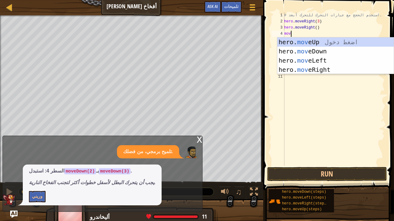
type textarea "move"
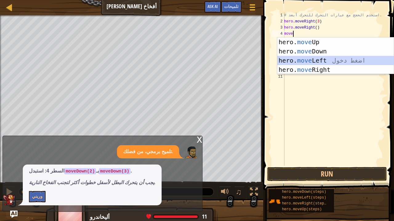
click at [308, 56] on div "hero. move Up اضغط دخول hero. move Down اضغط دخول hero. move Left اضغط دخول her…" at bounding box center [335, 65] width 116 height 55
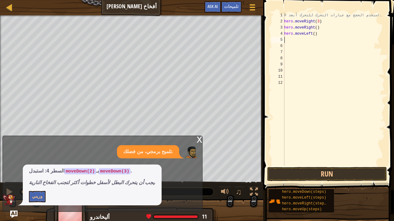
scroll to position [3, 0]
click at [314, 34] on div "# استخدم الحجج مع عبارات التحرك للتحرك أبعد. hero . moveRight ( 3 ) hero . move…" at bounding box center [334, 95] width 102 height 166
click at [325, 172] on button "Run" at bounding box center [327, 174] width 120 height 14
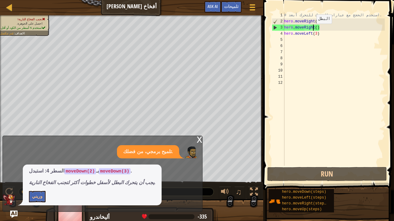
click at [313, 30] on div "# استخدم الحجج مع عبارات التحرك للتحرك أبعد. hero . moveRight ( 3 ) hero . move…" at bounding box center [334, 95] width 102 height 166
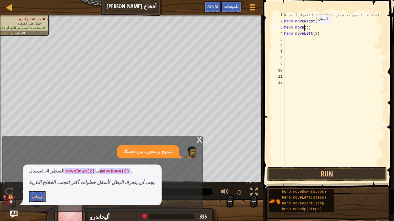
scroll to position [3, 2]
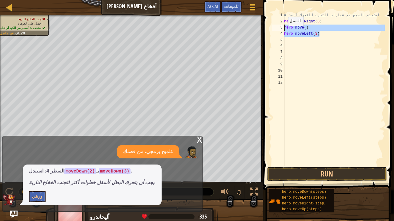
drag, startPoint x: 326, startPoint y: 36, endPoint x: 281, endPoint y: 26, distance: 46.0
click at [281, 26] on div "hero.move() 1 2 3 4 5 6 7 8 9 10 11 12 # استخدم الحجج مع عبارات التحرك للتحرك أ…" at bounding box center [327, 89] width 114 height 154
type textarea "hero.move() hero.moveLeft(3)"
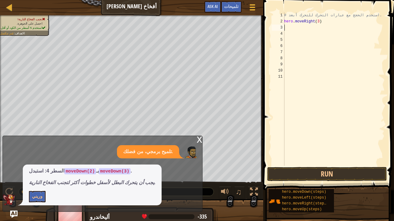
click at [291, 30] on div "# استخدم الحجج مع عبارات التحرك للتحرك أبعد. hero . moveRight ( 3 )" at bounding box center [334, 95] width 102 height 166
drag, startPoint x: 96, startPoint y: 172, endPoint x: 67, endPoint y: 172, distance: 29.2
click at [67, 172] on code "moveDown(2)" at bounding box center [80, 172] width 32 height 6
drag, startPoint x: 67, startPoint y: 172, endPoint x: 84, endPoint y: 173, distance: 17.2
click at [84, 173] on code "moveDown(2)" at bounding box center [80, 172] width 32 height 6
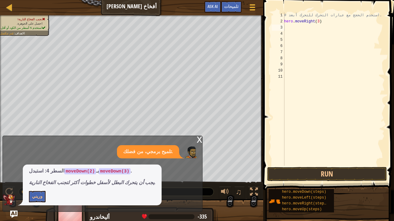
drag, startPoint x: 98, startPoint y: 171, endPoint x: 68, endPoint y: 171, distance: 29.8
click at [68, 171] on p "السطر 4: استبدل moveDown(2) بـ moveDown(3) ." at bounding box center [92, 171] width 126 height 7
drag, startPoint x: 68, startPoint y: 171, endPoint x: 98, endPoint y: 171, distance: 29.8
click at [98, 171] on p "السطر 4: استبدل moveDown(2) بـ moveDown(3) ." at bounding box center [92, 171] width 126 height 7
click at [287, 34] on div "# استخدم الحجج مع عبارات التحرك للتحرك أبعد. hero . moveRight ( 3 )" at bounding box center [334, 95] width 102 height 166
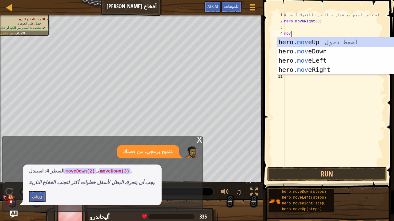
type textarea "move"
click at [306, 52] on div "hero. move Up اضغط دخول hero. move Down اضغط دخول hero. move Left اضغط دخول her…" at bounding box center [335, 65] width 116 height 55
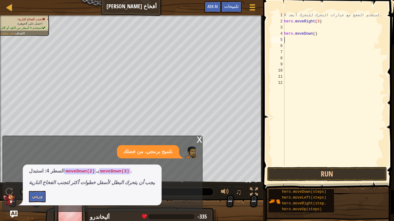
scroll to position [3, 0]
click at [316, 32] on div "# استخدم الحجج مع عبارات التحرك للتحرك أبعد. hero . moveRight ( 3 ) hero . move…" at bounding box center [334, 95] width 102 height 166
type textarea "hero.moveDown(2)"
click at [290, 27] on div "# استخدم الحجج مع عبارات التحرك للتحرك أبعد. hero . moveRight ( 3 ) hero . move…" at bounding box center [334, 95] width 102 height 166
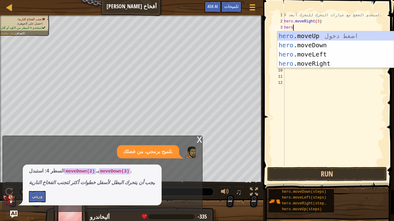
scroll to position [3, 1]
type textarea "hero.m"
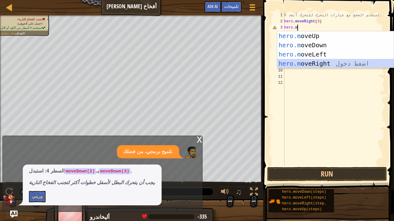
click at [320, 62] on div "hero.m oveUp اضغط دخول hero.m oveDown اضغط دخول hero.m oveLeft اضغط دخول hero.m…" at bounding box center [335, 58] width 116 height 55
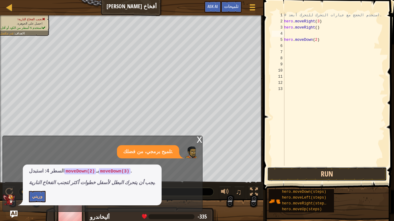
click at [316, 171] on button "Run" at bounding box center [327, 174] width 120 height 14
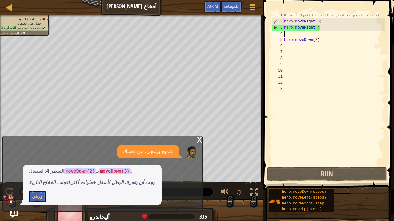
click at [285, 48] on div "# استخدم الحجج مع عبارات التحرك للتحرك أبعد. hero . moveRight ( 3 ) hero . move…" at bounding box center [334, 95] width 102 height 166
click at [285, 38] on div "# استخدم الحجج مع عبارات التحرك للتحرك أبعد. hero . moveRight ( 3 ) hero . move…" at bounding box center [334, 95] width 102 height 166
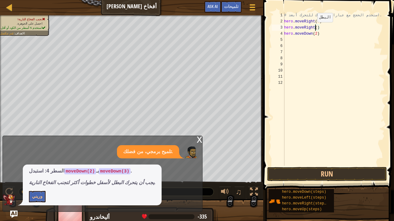
click at [314, 28] on div "# استخدم الحجج مع عبارات التحرك للتحرك أبعد. hero . moveRight ( 3 ) hero . move…" at bounding box center [334, 95] width 102 height 166
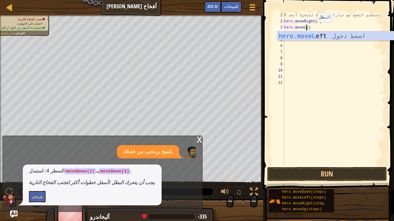
scroll to position [3, 2]
click at [317, 39] on div "hero.moveL eft اضغط دخول" at bounding box center [335, 45] width 116 height 28
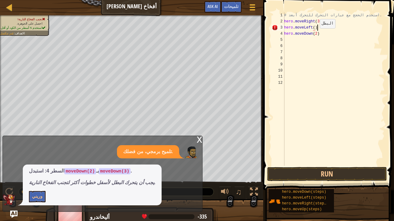
scroll to position [3, 2]
click at [321, 173] on button "Run" at bounding box center [327, 174] width 120 height 14
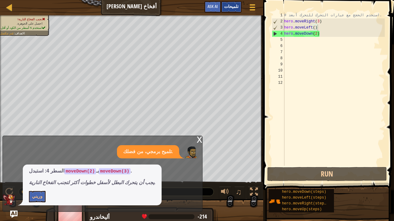
click at [227, 11] on div "تلميحات" at bounding box center [231, 6] width 21 height 11
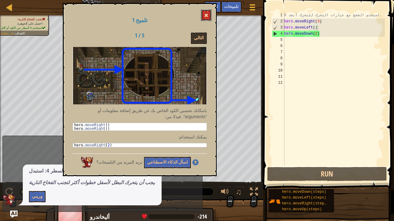
click at [207, 16] on span at bounding box center [206, 15] width 4 height 4
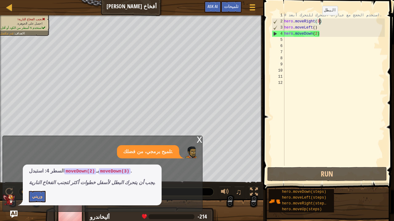
click at [319, 21] on div "# استخدم الحجج مع عبارات التحرك للتحرك أبعد. hero . moveRight ( 3 ) hero . move…" at bounding box center [334, 95] width 102 height 166
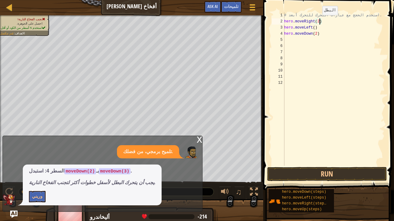
scroll to position [3, 3]
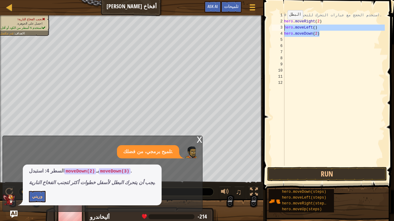
drag, startPoint x: 324, startPoint y: 37, endPoint x: 283, endPoint y: 26, distance: 42.1
click at [283, 26] on div "hero.moveRight(2) 1 2 3 4 5 6 7 8 9 10 11 12 # استخدم الحجج مع عبارات التحرك لل…" at bounding box center [327, 89] width 114 height 154
type textarea "hero.moveLeft() hero.moveDown(2)"
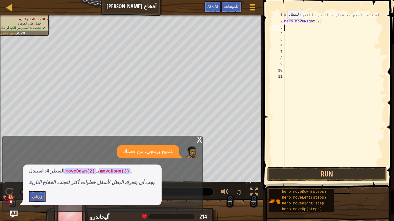
scroll to position [3, 0]
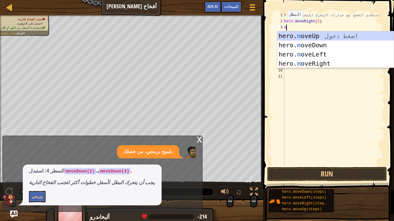
type textarea "mo"
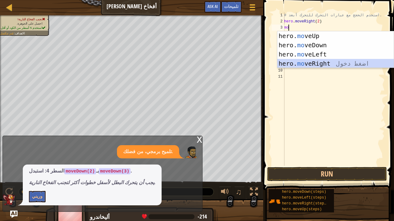
click at [310, 61] on div "hero. mo veUp اضغط دخول hero. mo veDown اضغط دخول hero. mo veLeft اضغط دخول her…" at bounding box center [335, 58] width 116 height 55
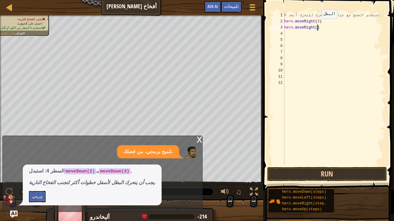
click at [318, 25] on div "# استخدم الحجج مع عبارات التحرك للتحرك أبعد. hero . moveRight ( 2 ) hero . move…" at bounding box center [334, 95] width 102 height 166
click at [323, 176] on button "Run" at bounding box center [327, 174] width 120 height 14
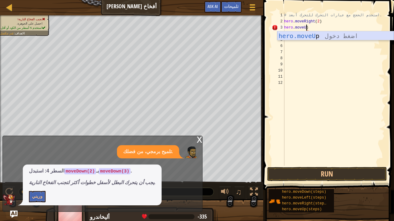
click at [326, 39] on div "hero.moveU p اضغط دخول" at bounding box center [335, 45] width 116 height 28
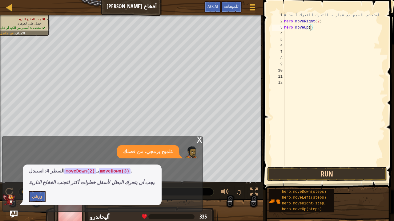
type textarea "hero.moveUp()"
click at [319, 170] on button "Run" at bounding box center [327, 174] width 120 height 14
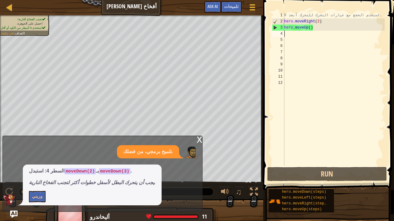
click at [289, 35] on div "# استخدم الحجج مع عبارات التحرك للتحرك أبعد. hero . moveRight ( 2 ) hero . move…" at bounding box center [334, 95] width 102 height 166
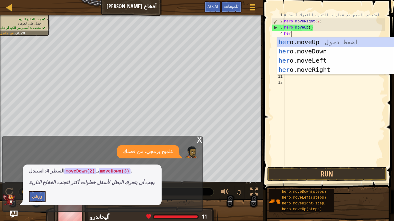
type textarea "hero"
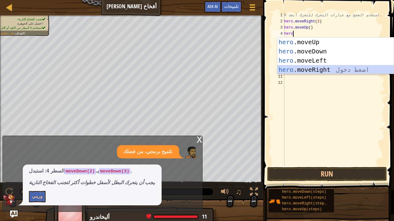
click at [314, 71] on div "hero .moveUp اضغط دخول hero .moveDown اضغط دخول hero .moveLeft اضغط دخول hero .…" at bounding box center [335, 65] width 116 height 55
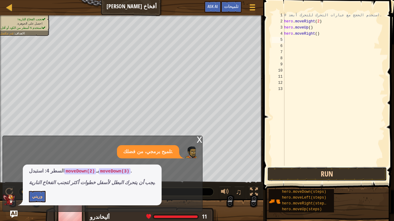
click at [322, 173] on button "Run" at bounding box center [327, 174] width 120 height 14
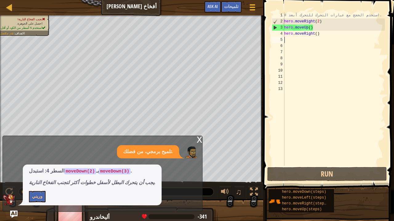
click at [309, 42] on div "# استخدم الحجج مع عبارات التحرك للتحرك أبعد. hero . moveRight ( 2 ) hero . move…" at bounding box center [334, 95] width 102 height 166
click at [317, 34] on div "# استخدم الحجج مع عبارات التحرك للتحرك أبعد. hero . moveRight ( 2 ) hero . move…" at bounding box center [334, 95] width 102 height 166
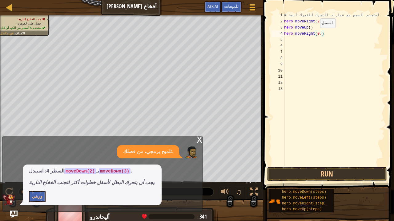
type textarea "hero.moveRight(0.2)"
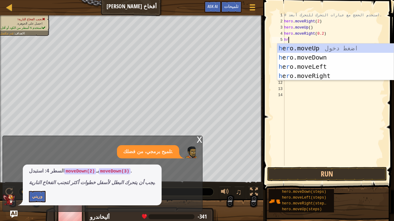
type textarea "hro"
click at [309, 51] on div "h e ro .moveUp اضغط دخول h e ro .moveDown اضغط دخول h e ro .moveLeft اضغط دخول …" at bounding box center [335, 71] width 116 height 55
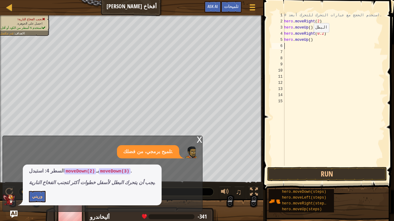
click at [310, 38] on div "# استخدم الحجج مع عبارات التحرك للتحرك أبعد. hero . moveRight ( 2 ) hero . move…" at bounding box center [334, 95] width 102 height 166
type textarea "hero.moveUp(0.5)"
click at [327, 173] on button "Run" at bounding box center [327, 174] width 120 height 14
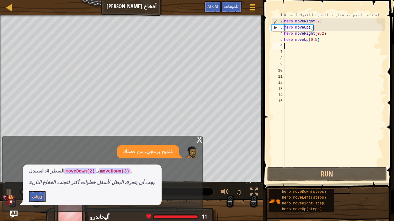
click at [334, 47] on div "# استخدم الحجج مع عبارات التحرك للتحرك أبعد. hero . moveRight ( 2 ) hero . move…" at bounding box center [334, 95] width 102 height 166
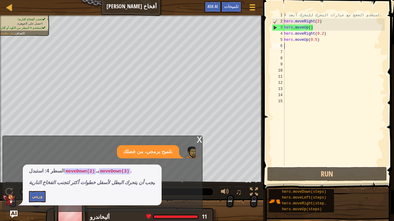
type textarea "h"
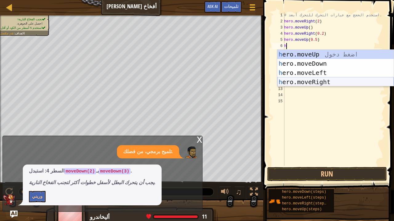
click at [316, 82] on div "h ero.moveUp اضغط دخول h ero.moveDown اضغط دخول h ero.moveLeft اضغط دخول h ero.…" at bounding box center [335, 77] width 116 height 55
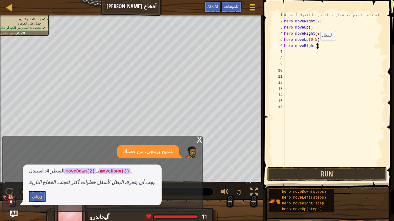
click at [317, 46] on div "# استخدم الحجج مع عبارات التحرك للتحرك أبعد. hero . moveRight ( 2 ) hero . move…" at bounding box center [334, 95] width 102 height 166
click at [328, 177] on button "Run" at bounding box center [327, 174] width 120 height 14
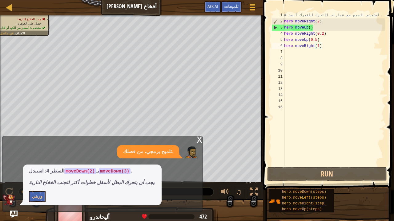
click at [195, 140] on div "x تلميح برمجي، من فضلك. السطر 4: استبدل moveDown(2) بـ moveDown(3) . يجب أن يتح…" at bounding box center [102, 174] width 200 height 76
click at [199, 140] on div "x" at bounding box center [200, 139] width 6 height 6
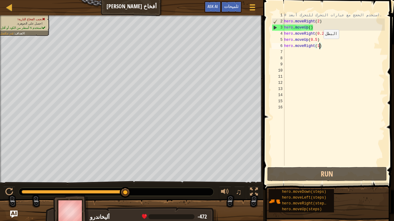
click at [320, 45] on div "# استخدم الحجج مع عبارات التحرك للتحرك أبعد. hero . moveRight ( 2 ) hero . move…" at bounding box center [334, 95] width 102 height 166
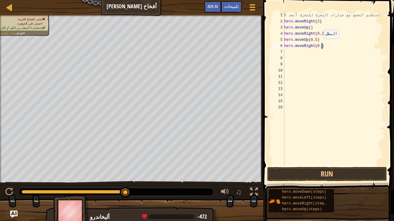
scroll to position [3, 3]
click at [310, 175] on button "Run" at bounding box center [327, 174] width 120 height 14
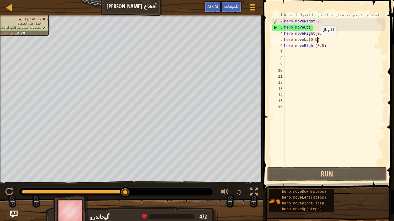
click at [317, 41] on div "# استخدم الحجج مع عبارات التحرك للتحرك أبعد. hero . moveRight ( 2 ) hero . move…" at bounding box center [334, 95] width 102 height 166
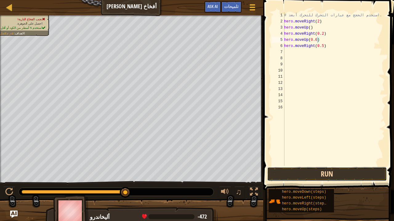
click at [337, 177] on button "Run" at bounding box center [327, 174] width 120 height 14
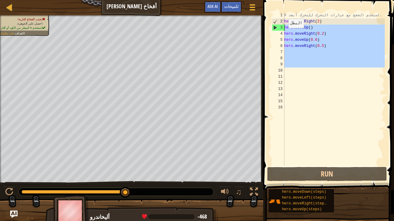
drag, startPoint x: 326, startPoint y: 68, endPoint x: 280, endPoint y: 30, distance: 59.3
click at [280, 30] on div "hero.moveUp(0.6) 1 2 3 4 5 6 7 8 9 10 11 12 13 14 15 16 # استخدم الحجج مع عبارا…" at bounding box center [327, 89] width 114 height 154
type textarea "hero.moveUp() hero.moveRight(0.2)"
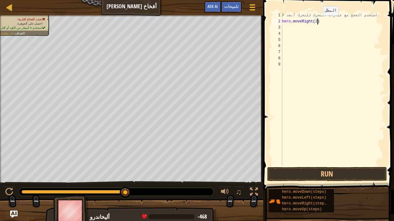
click at [317, 22] on div "# استخدم الحجج مع عبارات التحرك للتحرك أبعد. hero . moveRight ( 2 )" at bounding box center [333, 95] width 104 height 166
type textarea "hero.moveRight(4)"
click at [320, 21] on div "# استخدم الحجج مع عبارات التحرك للتحرك أبعد. hero . moveRight ( 4 )" at bounding box center [334, 95] width 102 height 166
type textarea "hero.moveRight(3)"
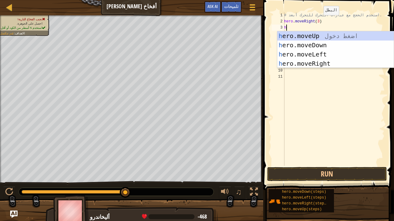
type textarea "he"
click at [316, 36] on div "he ro.moveUp اضغط دخول he ro.moveDown اضغط دخول he ro.moveLeft اضغط دخول he ro.…" at bounding box center [335, 58] width 116 height 55
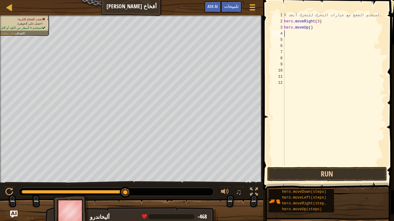
click at [317, 30] on div "# استخدم الحجج مع عبارات التحرك للتحرك أبعد. hero . moveRight ( 3 ) hero . move…" at bounding box center [334, 95] width 102 height 166
type textarea "hero.moveUp()"
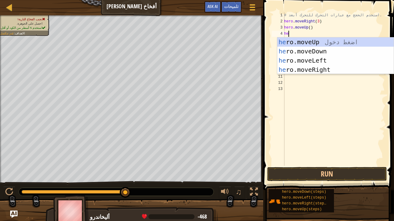
type textarea "her"
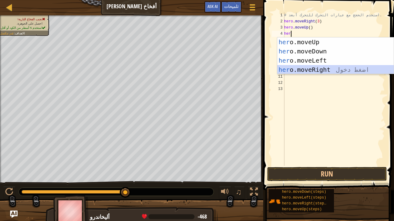
click at [315, 69] on div "her o.moveUp اضغط دخول her o.moveDown اضغط دخول her o.moveLeft اضغط دخول her o.…" at bounding box center [335, 65] width 116 height 55
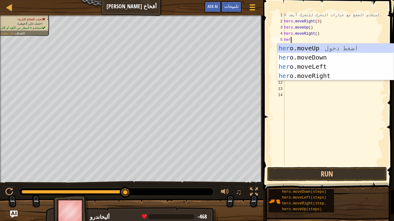
type textarea "hero"
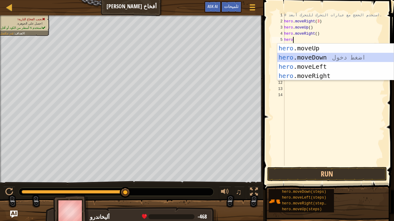
click at [309, 59] on div "hero .moveUp اضغط دخول hero .moveDown اضغط دخول hero .moveLeft اضغط دخول hero .…" at bounding box center [335, 71] width 116 height 55
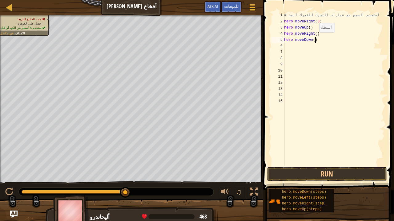
click at [316, 38] on div "# استخدم الحجج مع عبارات التحرك للتحرك أبعد. hero . moveRight ( 3 ) hero . move…" at bounding box center [334, 95] width 102 height 166
type textarea "hero.moveDown(4)"
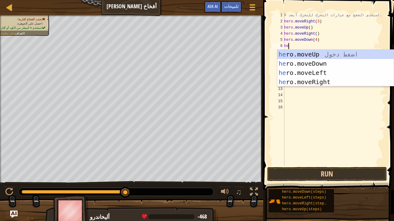
type textarea "her"
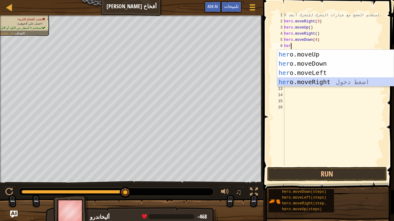
click at [315, 83] on div "her o.moveUp اضغط دخول her o.moveDown اضغط دخول her o.moveLeft اضغط دخول her o.…" at bounding box center [335, 77] width 116 height 55
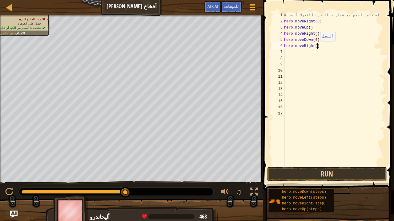
click at [317, 47] on div "# استخدم الحجج مع عبارات التحرك للتحرك أبعد. hero . moveRight ( 3 ) hero . move…" at bounding box center [334, 95] width 102 height 166
click at [320, 179] on button "Run" at bounding box center [327, 174] width 120 height 14
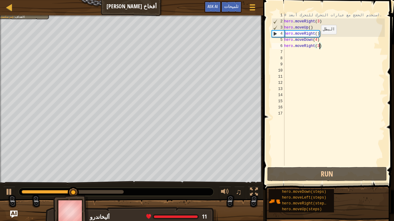
click at [318, 40] on div "# استخدم الحجج مع عبارات التحرك للتحرك أبعد. hero . moveRight ( 3 ) hero . move…" at bounding box center [334, 95] width 102 height 166
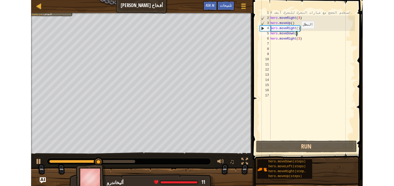
scroll to position [3, 2]
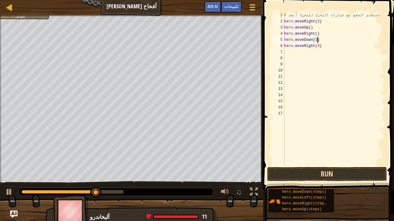
type textarea "hero.moveDown(3)"
click at [321, 175] on button "Run" at bounding box center [327, 174] width 120 height 14
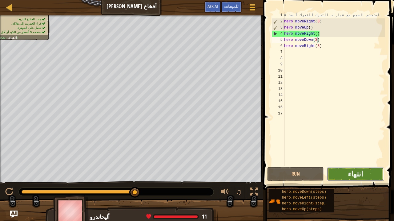
click at [346, 174] on button "انتهاء" at bounding box center [355, 174] width 57 height 14
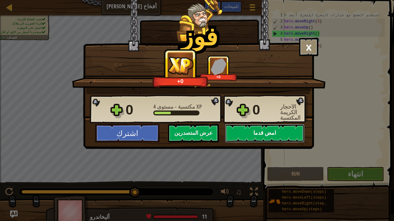
click at [257, 131] on button "امض قدما" at bounding box center [264, 133] width 79 height 18
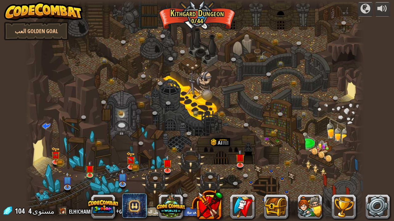
select select "ar"
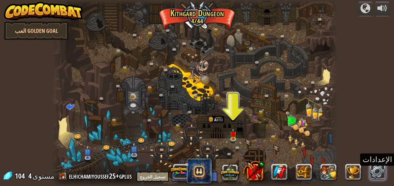
click at [381, 171] on link at bounding box center [377, 172] width 17 height 17
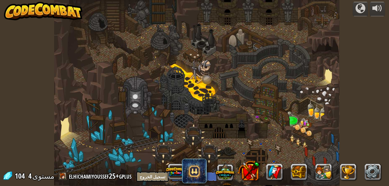
select select "ar"
